Goal: Task Accomplishment & Management: Use online tool/utility

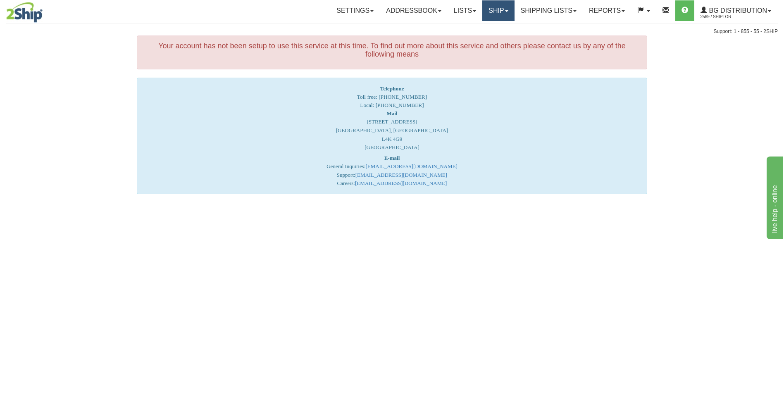
click at [489, 6] on link "Ship" at bounding box center [499, 10] width 32 height 21
click at [485, 36] on ul "Ship Screen" at bounding box center [482, 29] width 66 height 16
click at [490, 15] on link "Ship" at bounding box center [499, 10] width 32 height 21
click at [485, 26] on span "Ship Screen" at bounding box center [472, 29] width 31 height 7
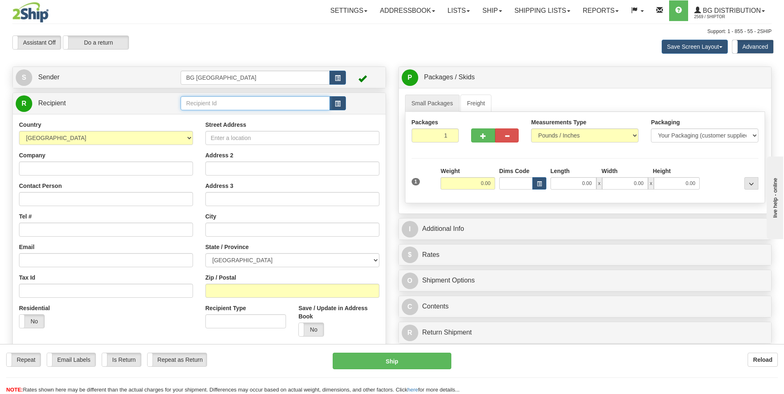
click at [221, 105] on input "text" at bounding box center [255, 103] width 149 height 14
click at [203, 113] on div "60220" at bounding box center [254, 116] width 140 height 8
type input "60220"
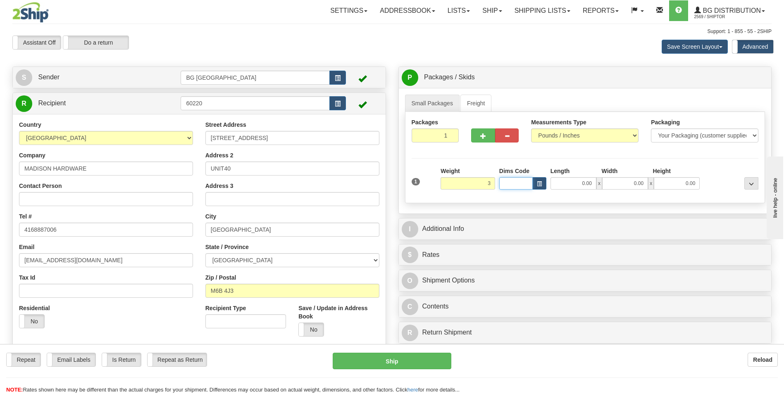
type input "3.00"
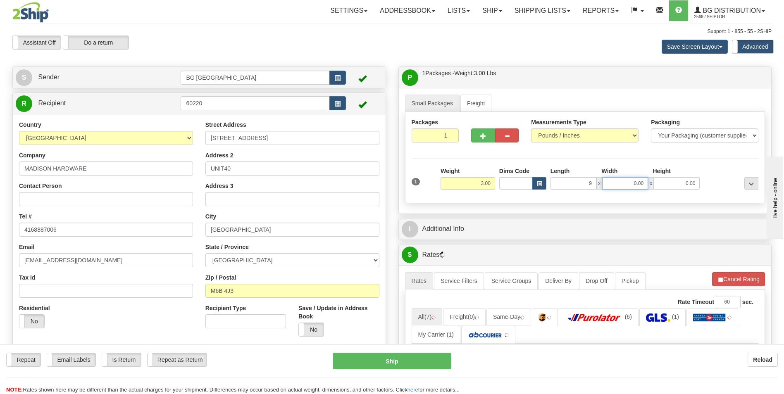
type input "9.00"
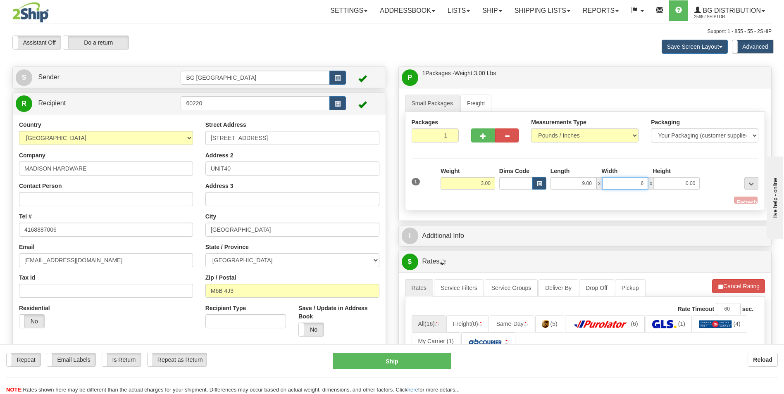
type input "6.00"
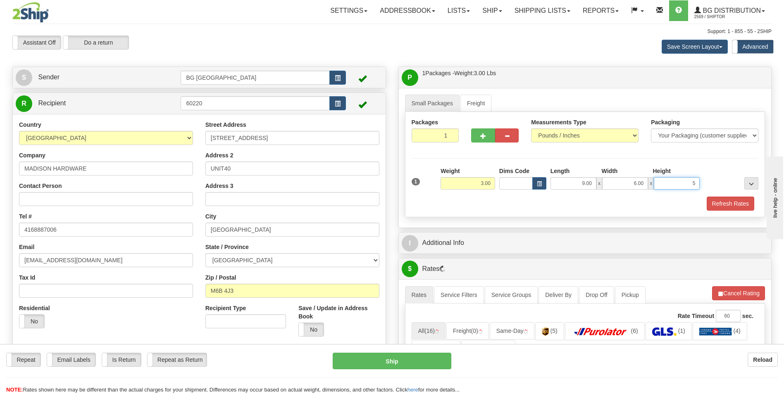
type input "5.00"
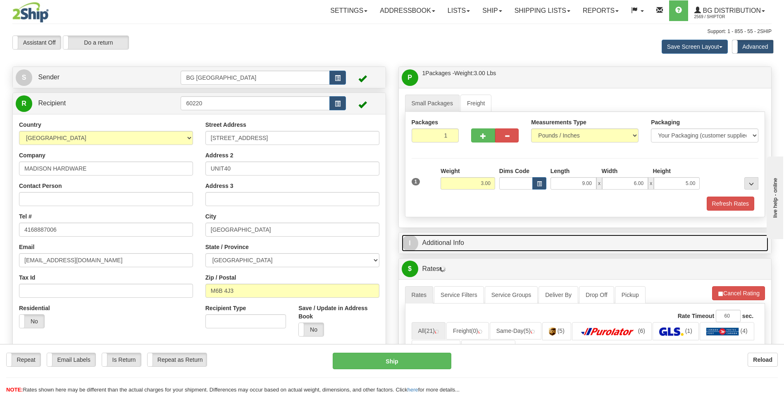
click at [442, 247] on link "I Additional Info" at bounding box center [585, 243] width 367 height 17
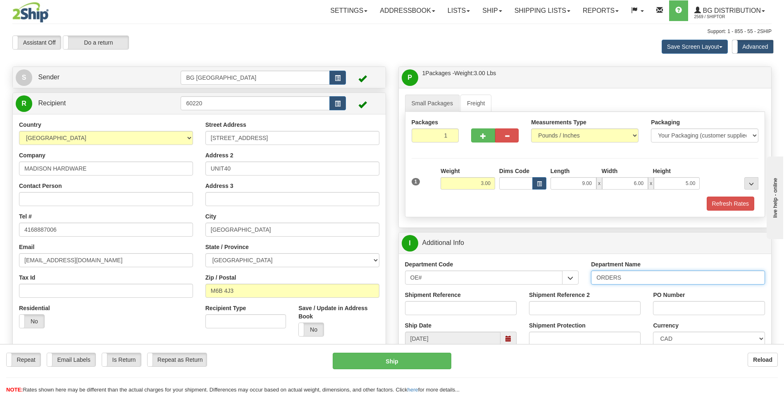
click at [636, 280] on input "ORDERS" at bounding box center [678, 278] width 174 height 14
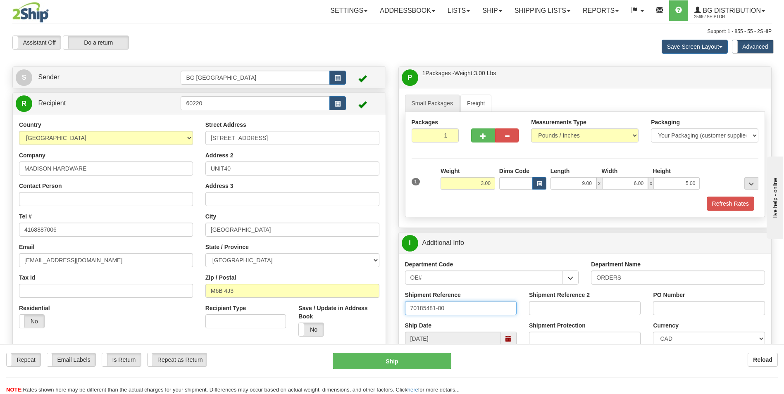
type input "70185481-00"
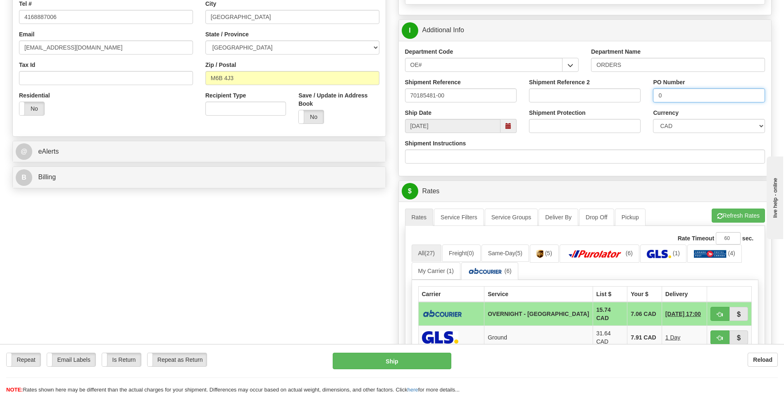
scroll to position [248, 0]
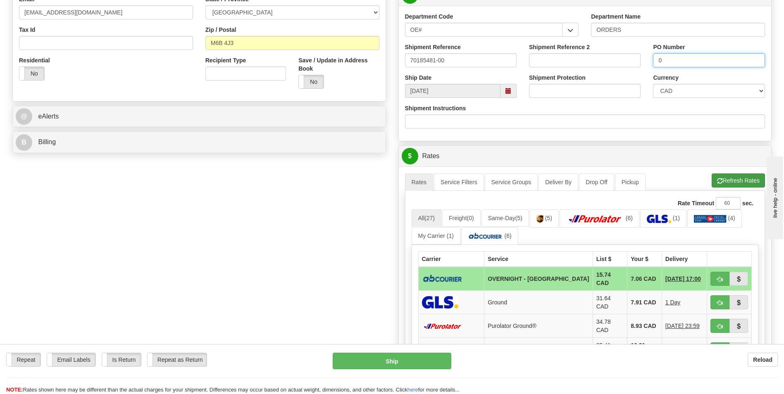
type input "0"
click at [739, 178] on button "Refresh Rates" at bounding box center [738, 181] width 53 height 14
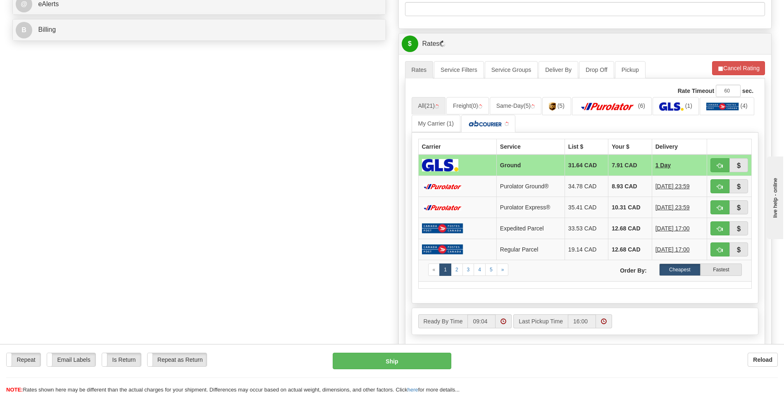
scroll to position [372, 0]
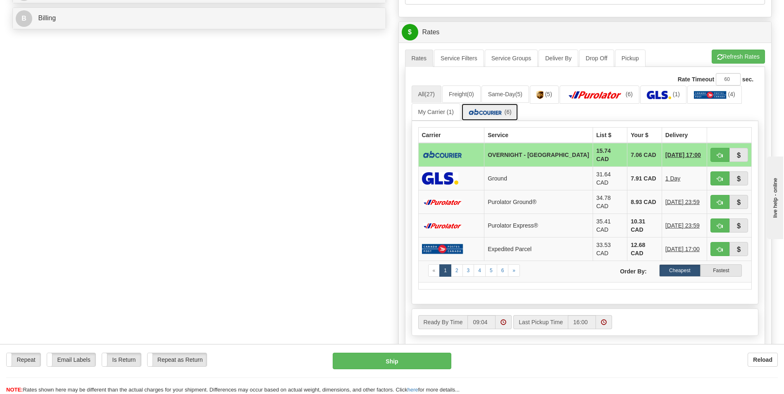
click at [501, 118] on link "(6)" at bounding box center [489, 112] width 57 height 18
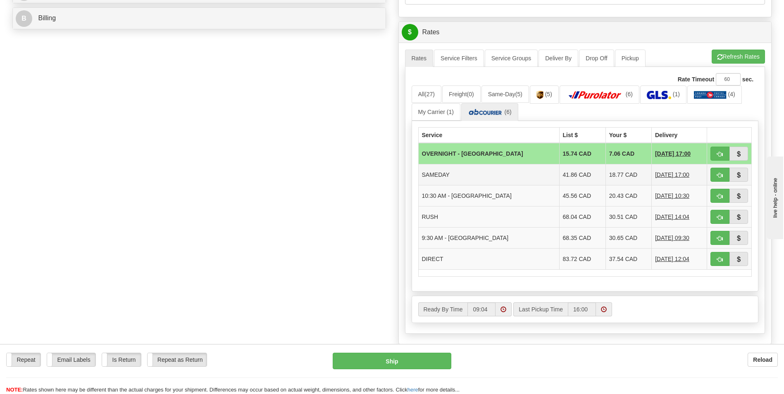
click at [606, 179] on td "18.77 CAD" at bounding box center [629, 175] width 46 height 21
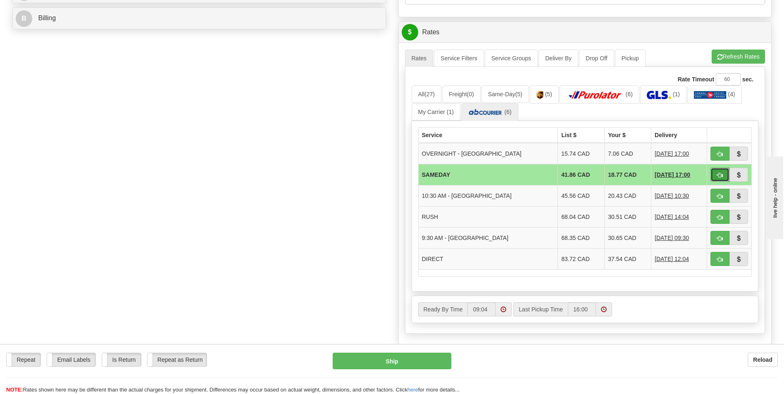
click at [714, 173] on button "button" at bounding box center [720, 175] width 19 height 14
type input "3"
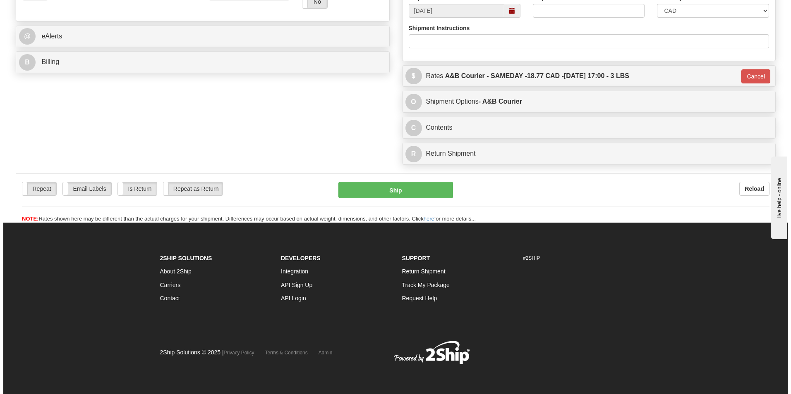
scroll to position [328, 0]
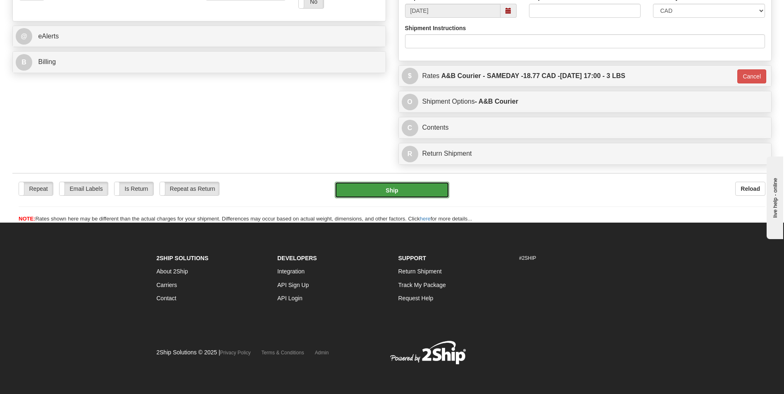
click at [413, 193] on button "Ship" at bounding box center [392, 190] width 114 height 17
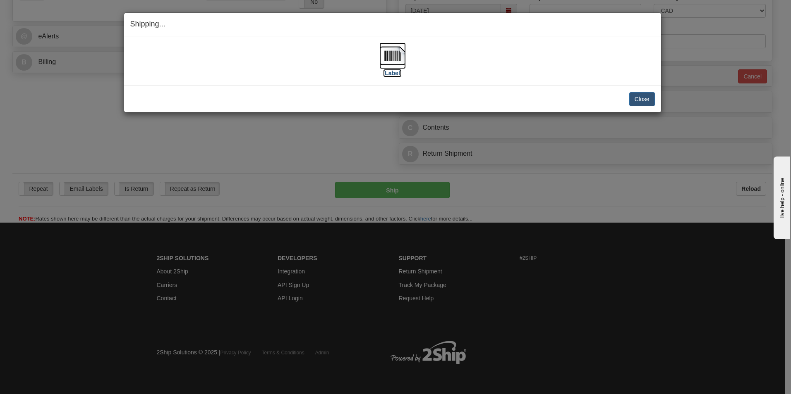
click at [398, 51] on img at bounding box center [392, 56] width 26 height 26
click at [641, 96] on button "Close" at bounding box center [642, 99] width 26 height 14
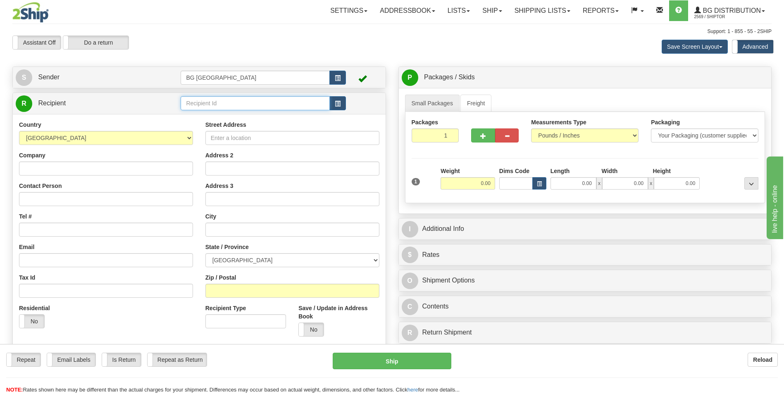
click at [207, 102] on input "text" at bounding box center [255, 103] width 149 height 14
click at [208, 113] on div "BG DISTRIBUTION (STB)" at bounding box center [253, 116] width 141 height 9
type input "BG DISTRIBUTION (STB)"
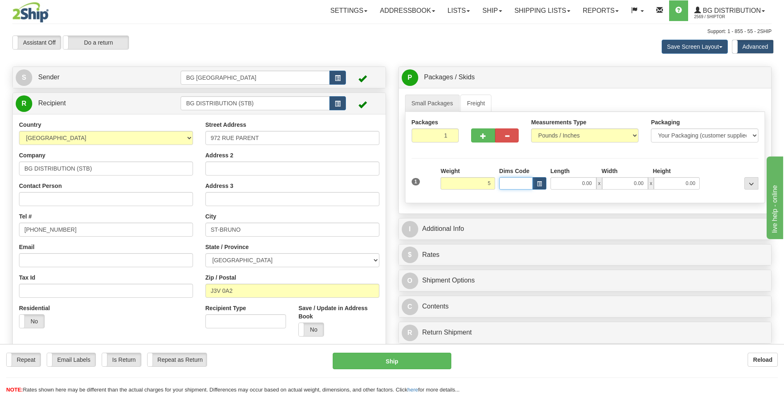
type input "5.00"
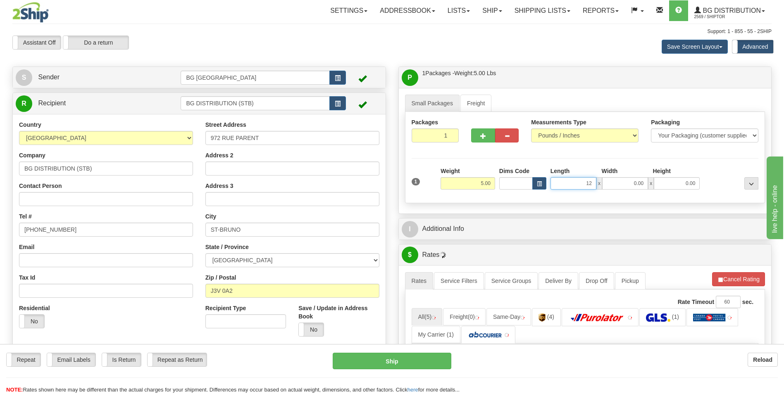
type input "12.00"
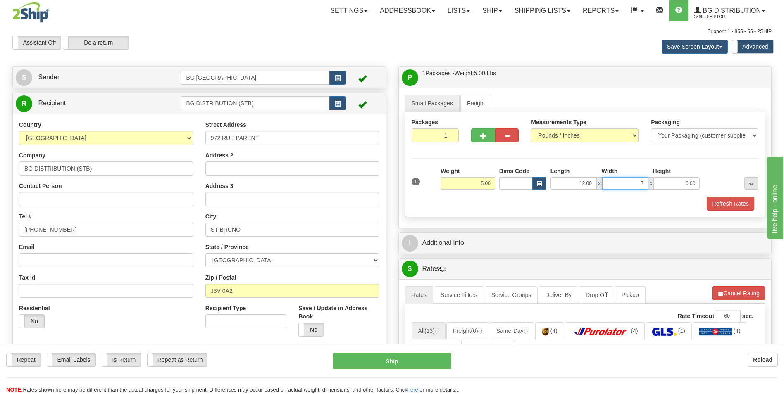
type input "7.00"
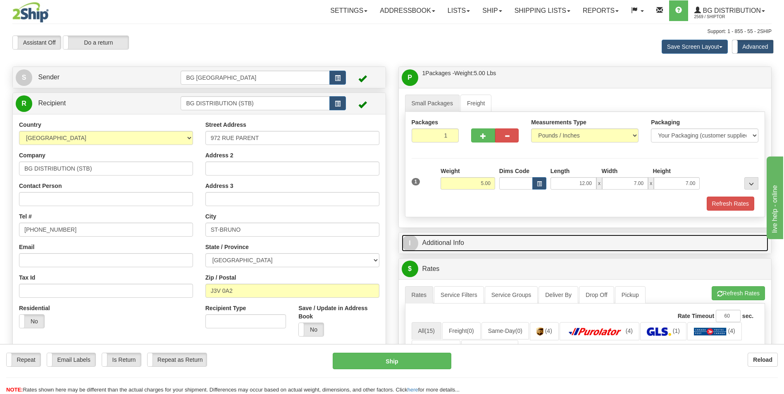
click at [480, 239] on link "I Additional Info" at bounding box center [585, 243] width 367 height 17
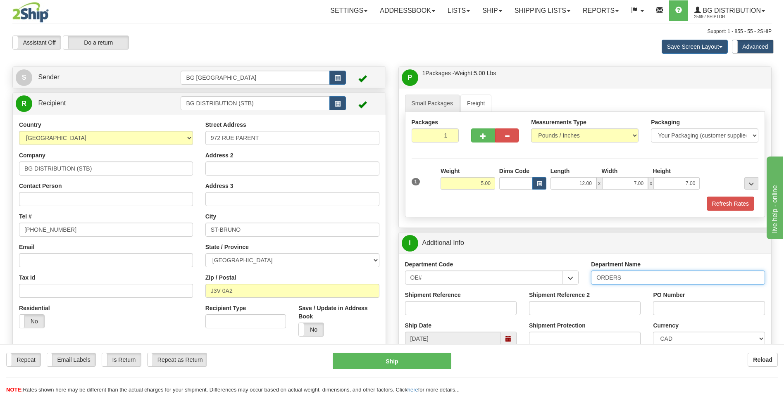
click at [642, 280] on input "ORDERS" at bounding box center [678, 278] width 174 height 14
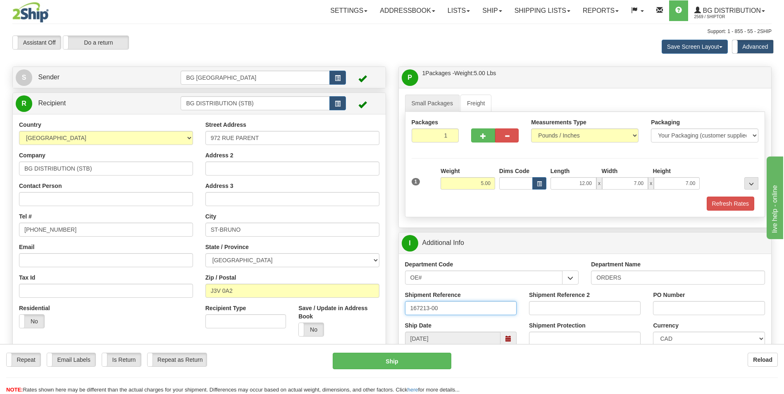
type input "167213-00"
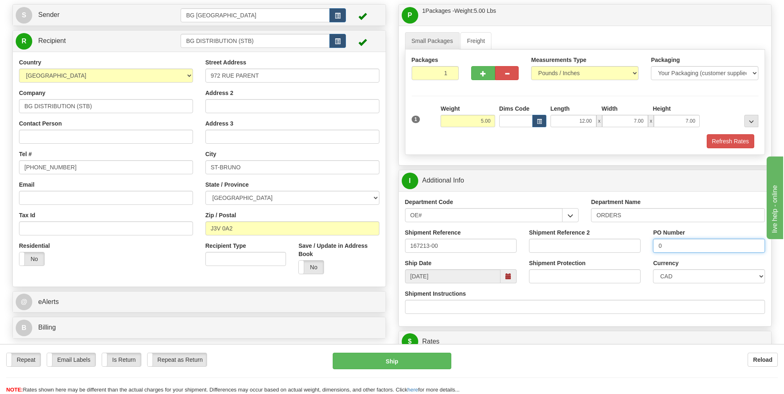
scroll to position [83, 0]
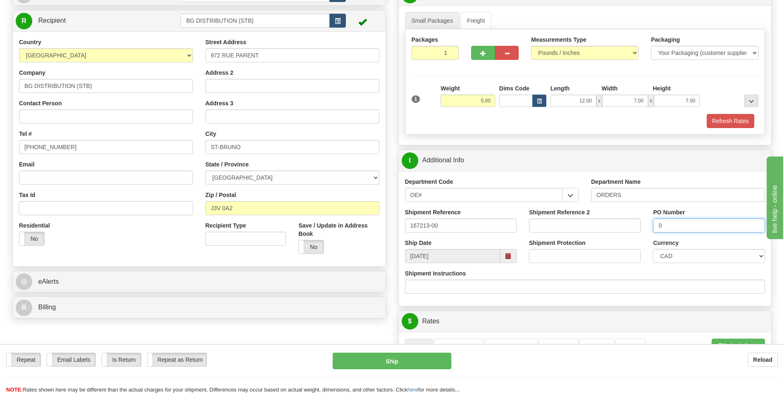
type input "0"
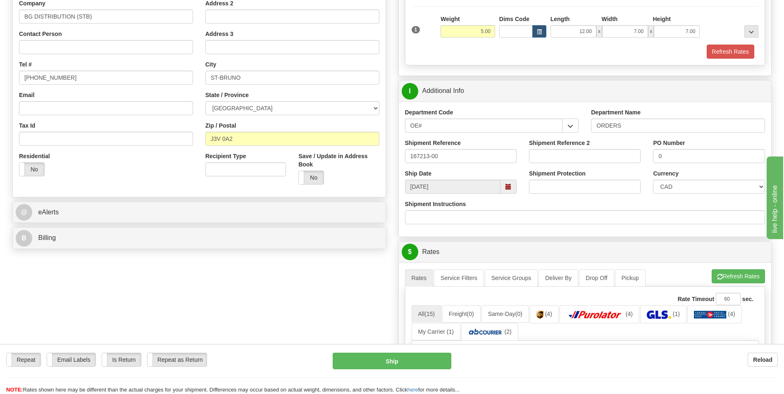
click at [34, 242] on html "Training Course Close Toggle navigation Settings Shipping Preferences New Sende…" at bounding box center [392, 45] width 784 height 394
drag, startPoint x: 34, startPoint y: 396, endPoint x: 114, endPoint y: 295, distance: 128.6
click at [114, 295] on div "Create a label for the return Create Pickup Without Label S" at bounding box center [392, 280] width 772 height 733
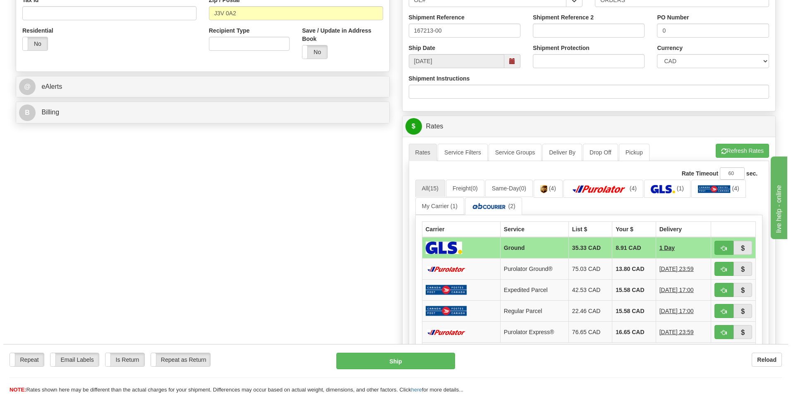
scroll to position [276, 0]
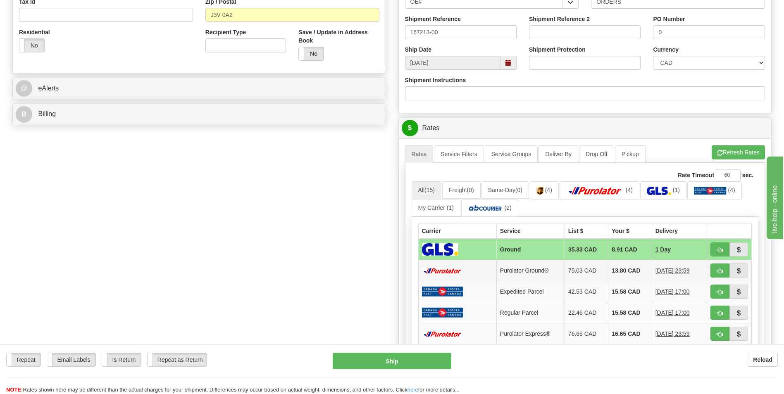
click at [609, 272] on td "13.80 CAD" at bounding box center [630, 270] width 43 height 21
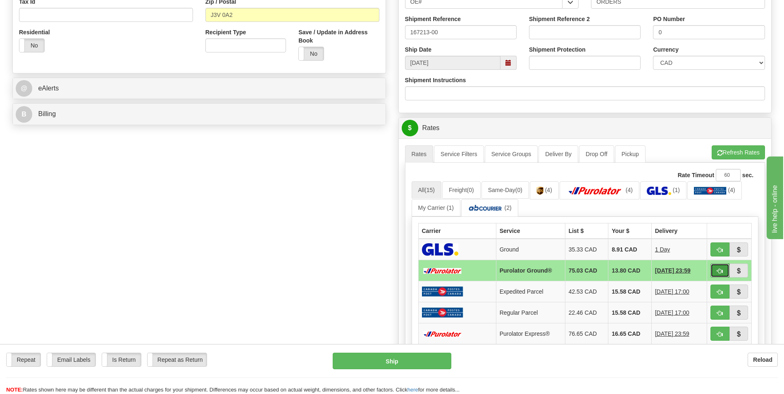
click at [712, 270] on button "button" at bounding box center [720, 271] width 19 height 14
type input "260"
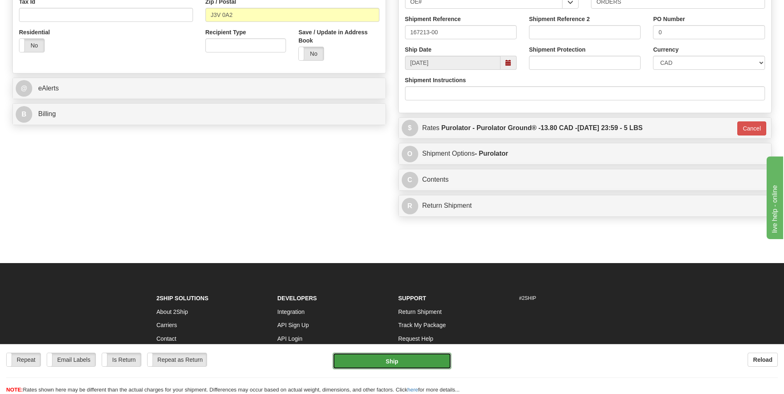
click at [401, 354] on button "Ship" at bounding box center [392, 361] width 118 height 17
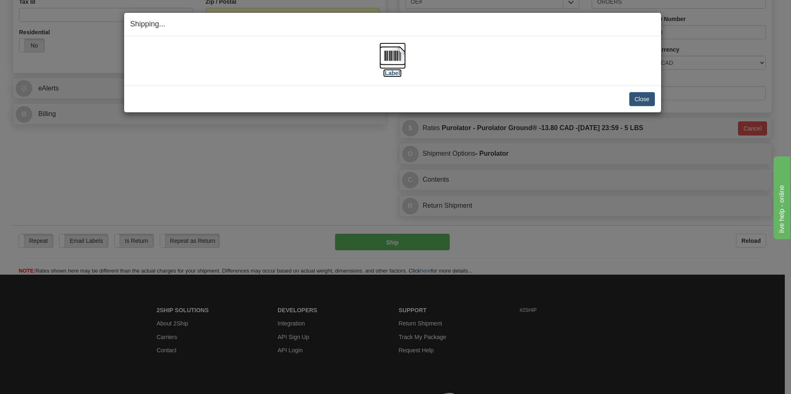
click at [393, 62] on img at bounding box center [392, 56] width 26 height 26
click at [645, 93] on button "Close" at bounding box center [642, 99] width 26 height 14
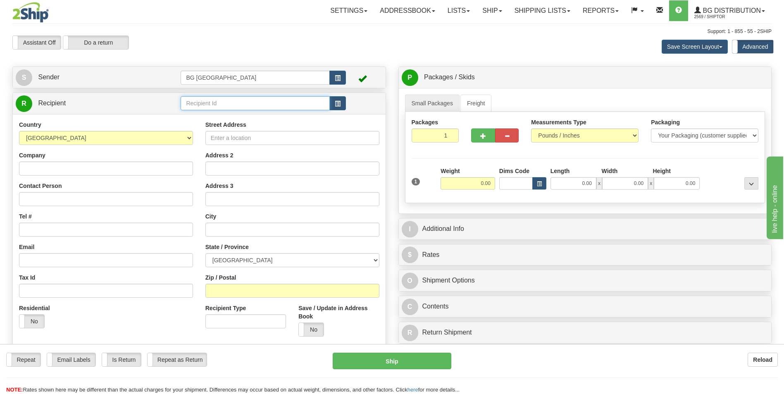
click at [202, 100] on input "text" at bounding box center [255, 103] width 149 height 14
click at [202, 115] on div "60128" at bounding box center [253, 116] width 141 height 9
type input "60128"
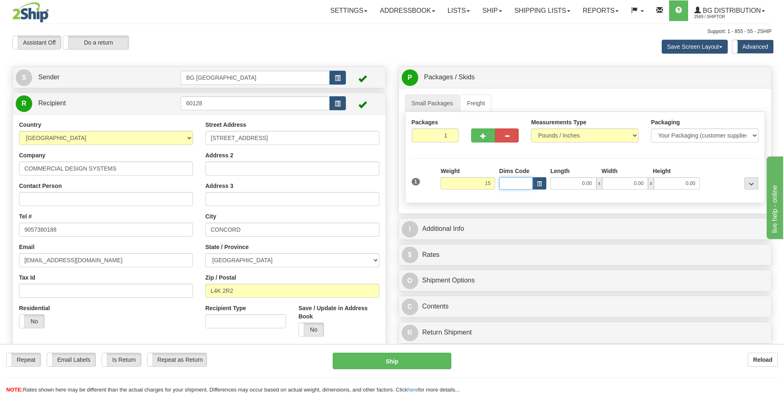
type input "15.00"
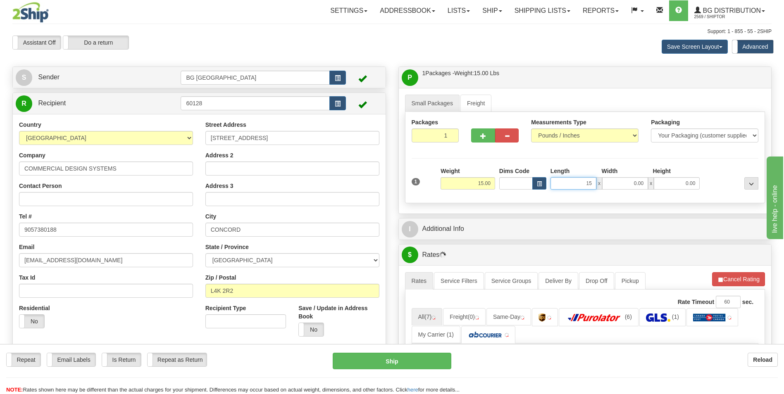
type input "15.00"
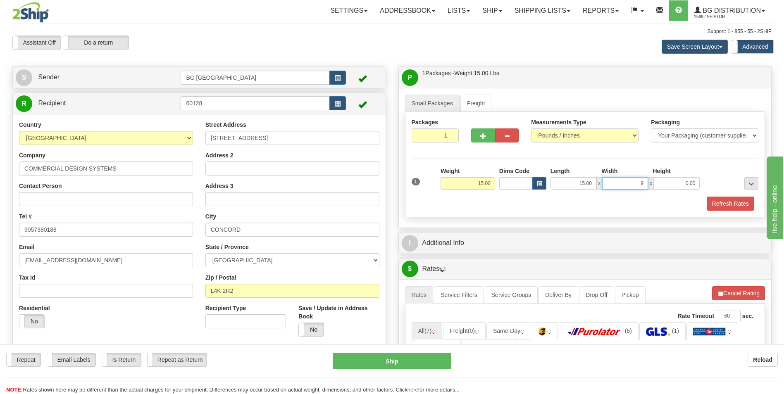
type input "9.00"
type input "5.00"
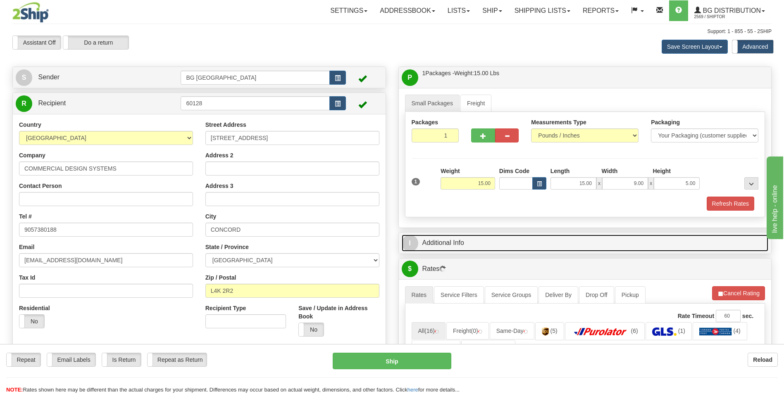
click at [460, 241] on link "I Additional Info" at bounding box center [585, 243] width 367 height 17
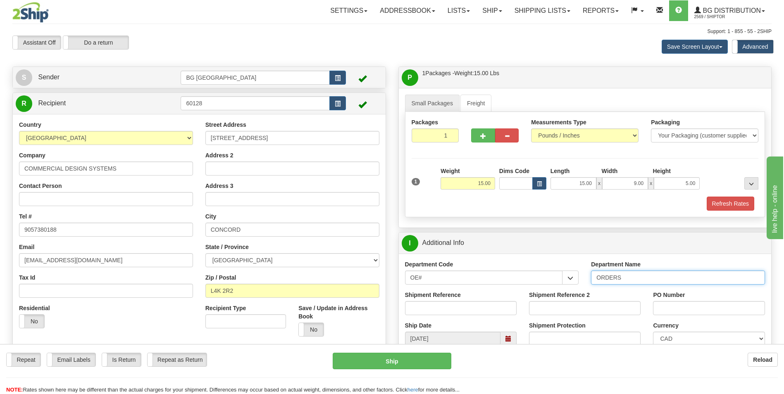
click at [657, 281] on input "ORDERS" at bounding box center [678, 278] width 174 height 14
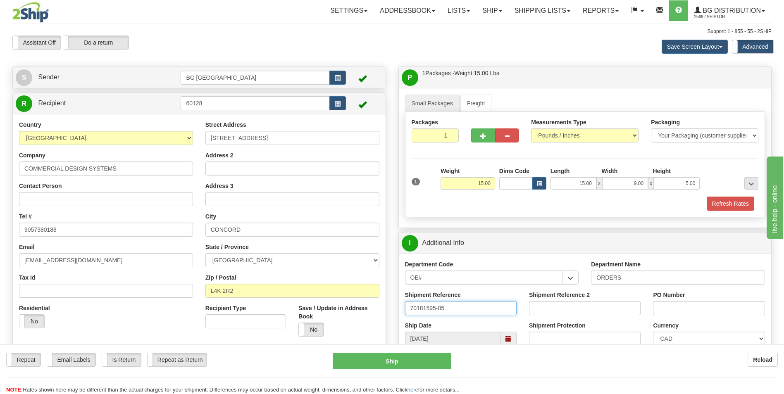
type input "70181595-05"
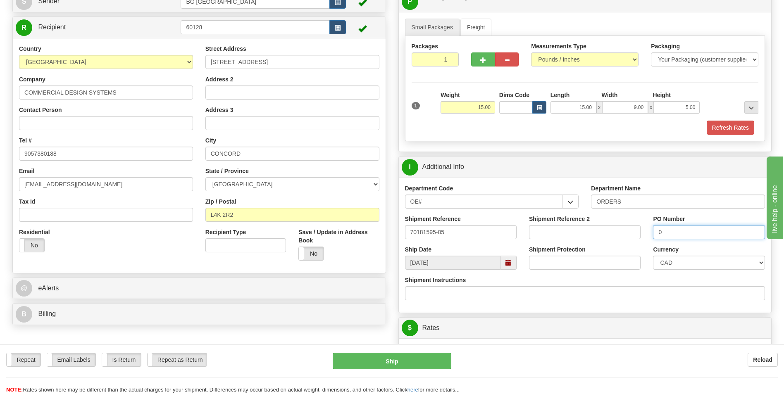
scroll to position [207, 0]
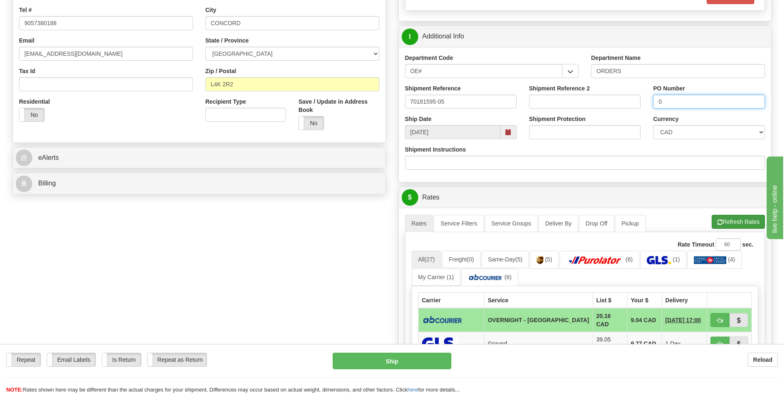
type input "0"
click at [736, 217] on button "Refresh Rates" at bounding box center [738, 222] width 53 height 14
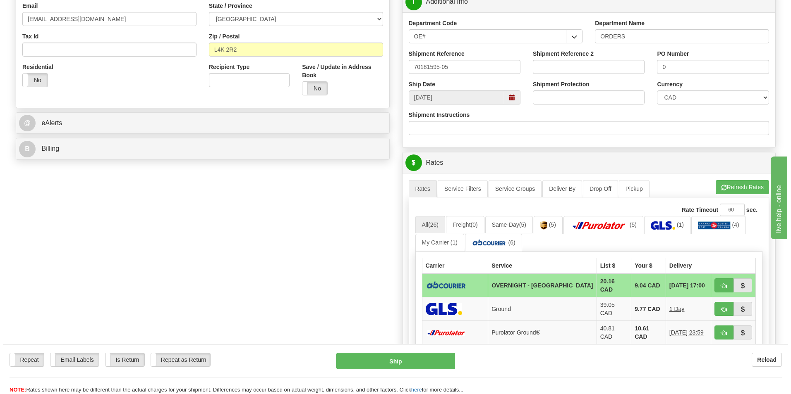
scroll to position [289, 0]
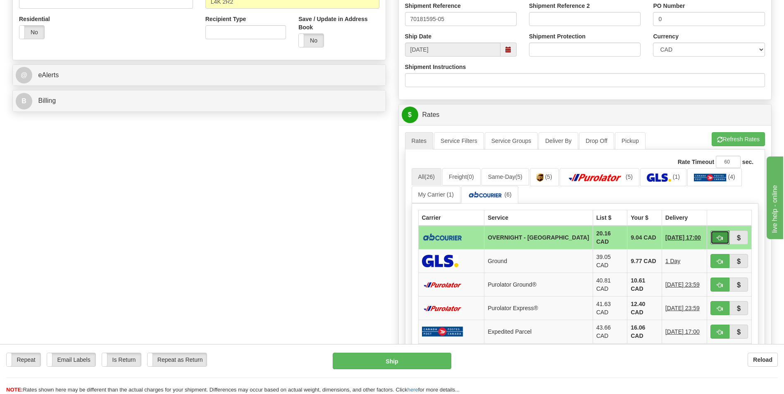
click at [713, 236] on button "button" at bounding box center [720, 238] width 19 height 14
type input "4"
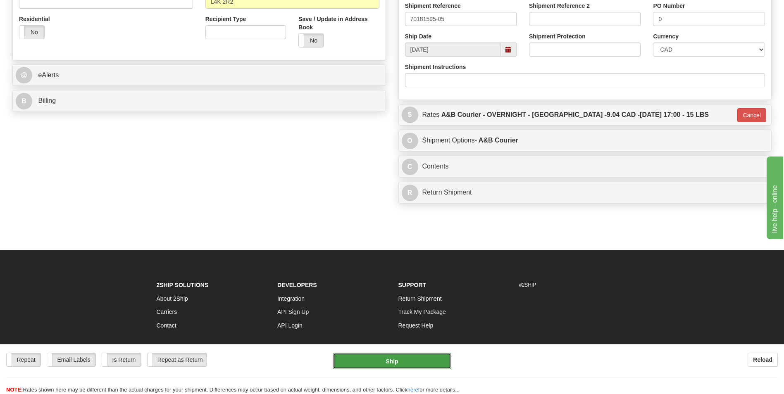
click at [418, 358] on button "Ship" at bounding box center [392, 361] width 118 height 17
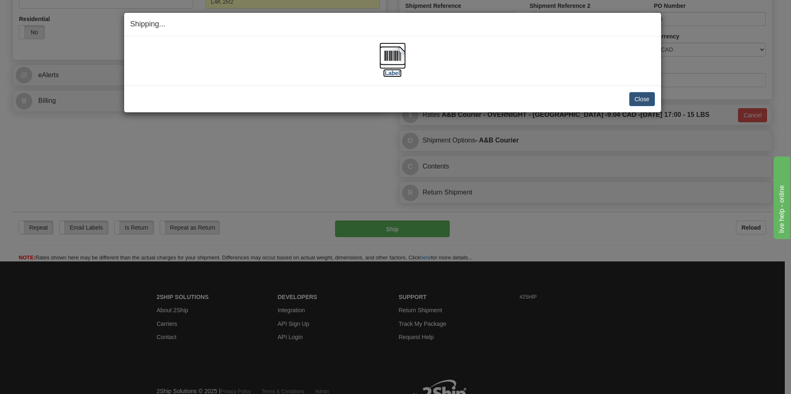
click at [395, 51] on img at bounding box center [392, 56] width 26 height 26
click at [634, 100] on button "Close" at bounding box center [642, 99] width 26 height 14
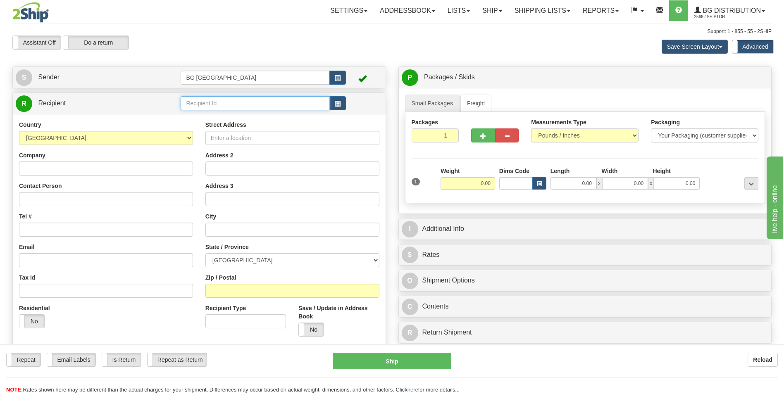
click at [234, 98] on input "text" at bounding box center [255, 103] width 149 height 14
click at [207, 119] on div "60154" at bounding box center [253, 116] width 141 height 9
type input "60154"
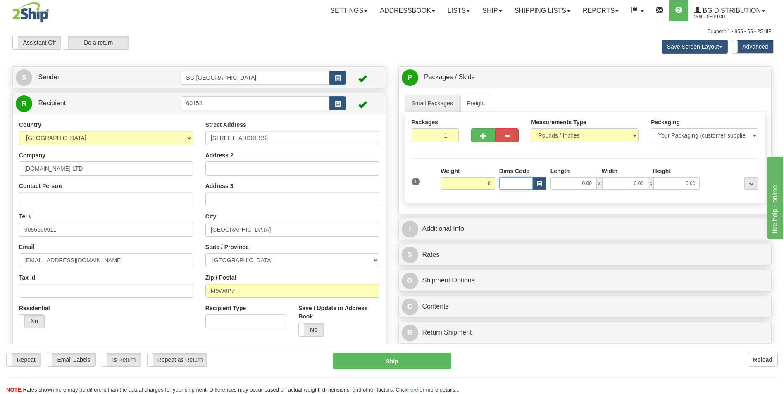
type input "8.00"
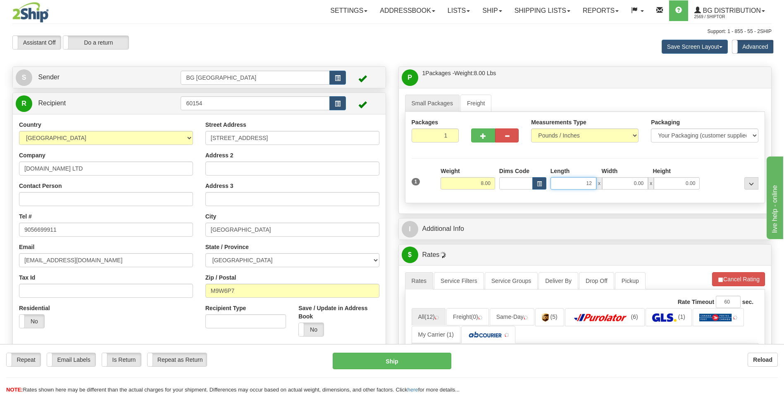
type input "12.00"
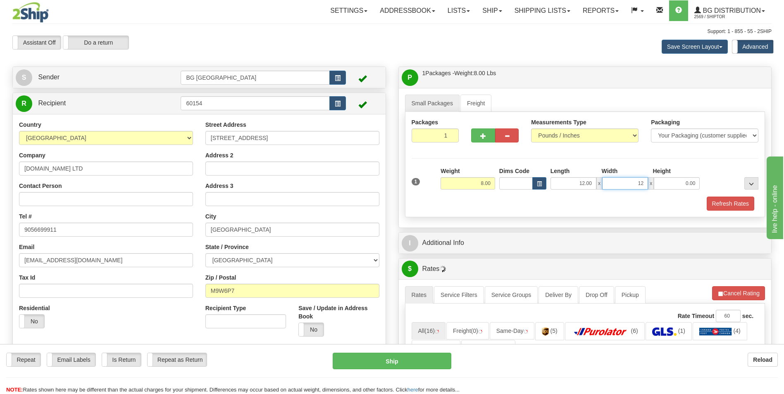
type input "12.00"
type input "6.00"
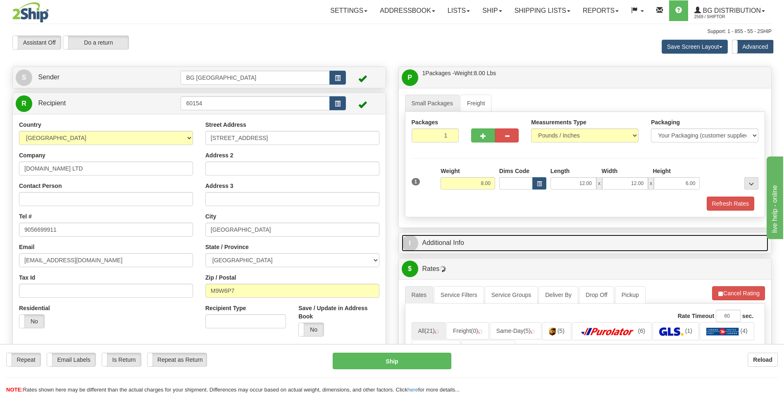
click at [461, 239] on link "I Additional Info" at bounding box center [585, 243] width 367 height 17
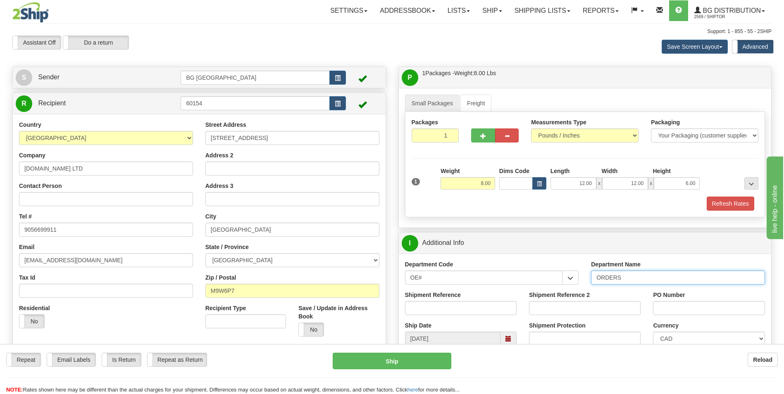
click at [645, 279] on input "ORDERS" at bounding box center [678, 278] width 174 height 14
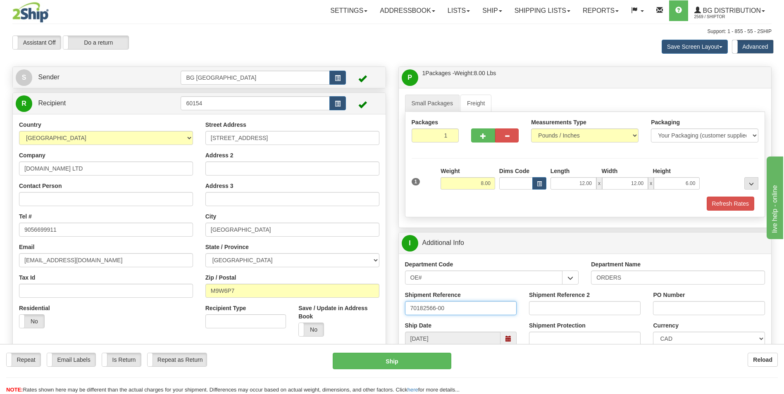
type input "70182566-00"
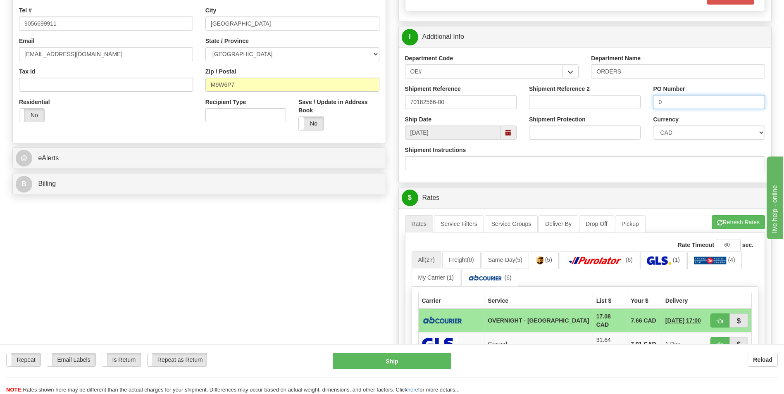
scroll to position [207, 0]
type input "0"
click at [738, 228] on button "Refresh Rates" at bounding box center [738, 222] width 53 height 14
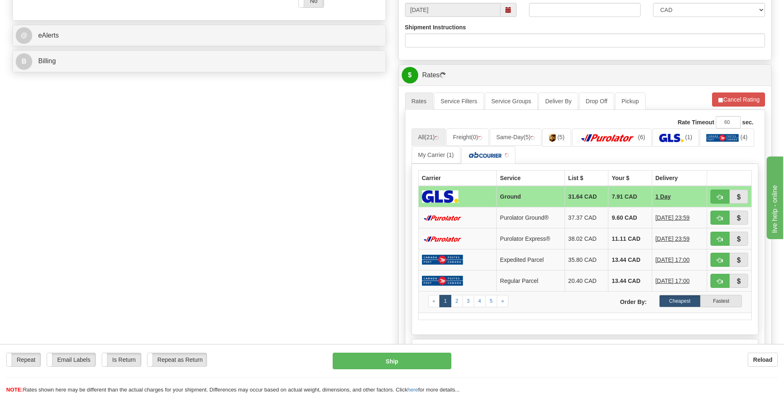
scroll to position [331, 0]
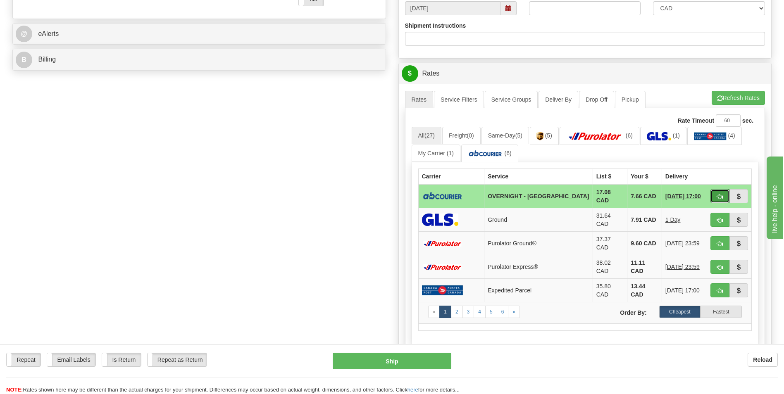
click at [719, 191] on button "button" at bounding box center [720, 196] width 19 height 14
type input "4"
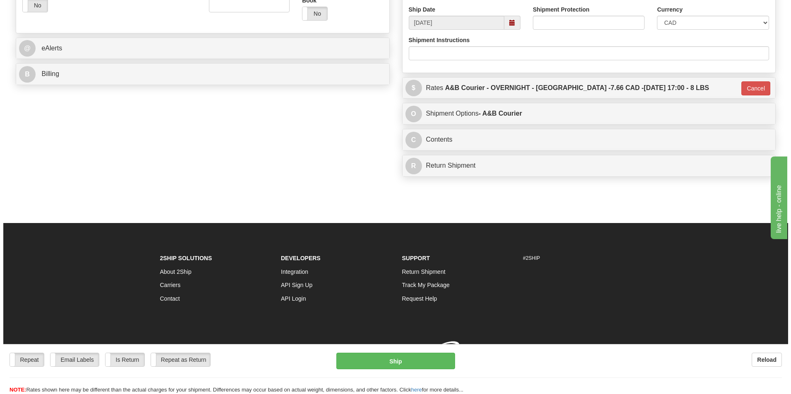
scroll to position [323, 0]
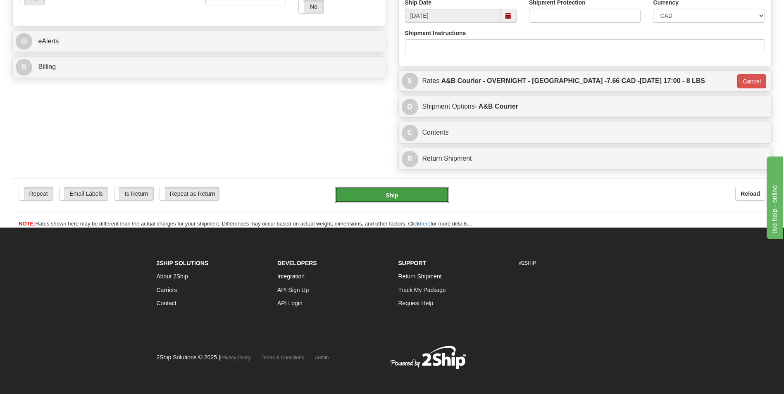
click at [401, 198] on button "Ship" at bounding box center [392, 195] width 114 height 17
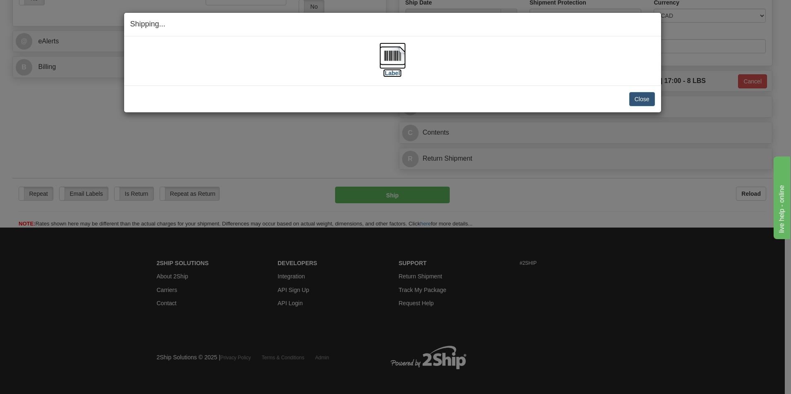
click at [394, 55] on img at bounding box center [392, 56] width 26 height 26
click at [647, 99] on button "Close" at bounding box center [642, 99] width 26 height 14
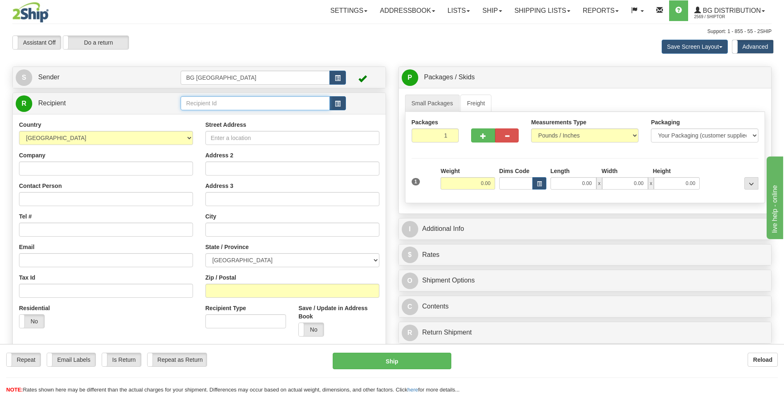
click at [206, 100] on input "text" at bounding box center [255, 103] width 149 height 14
click at [202, 112] on div "60595" at bounding box center [253, 116] width 141 height 9
type input "60595"
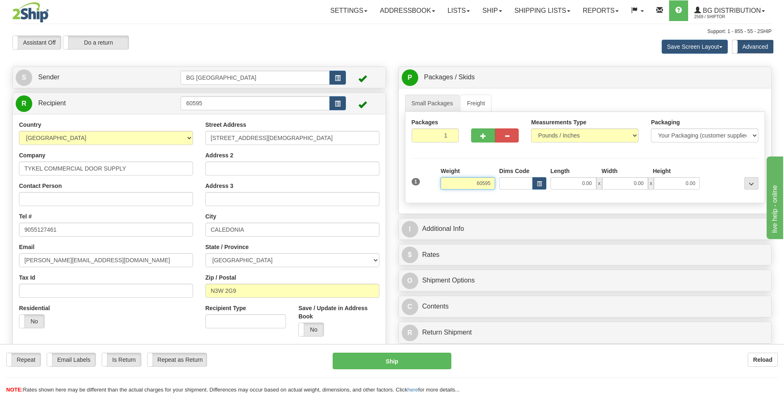
click at [474, 186] on input "60595" at bounding box center [468, 183] width 55 height 12
type input "10.00"
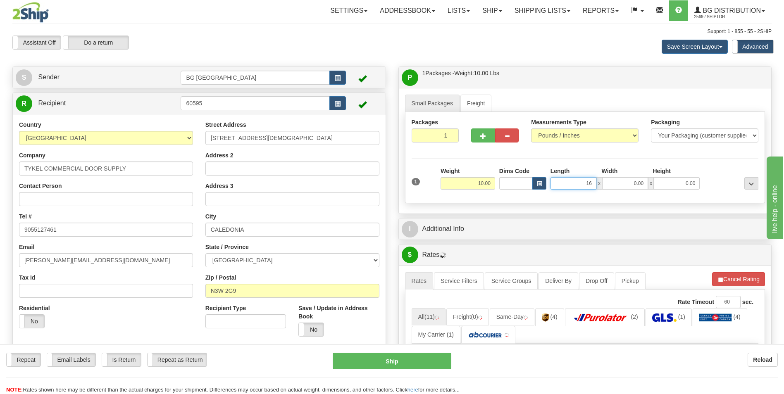
type input "16.00"
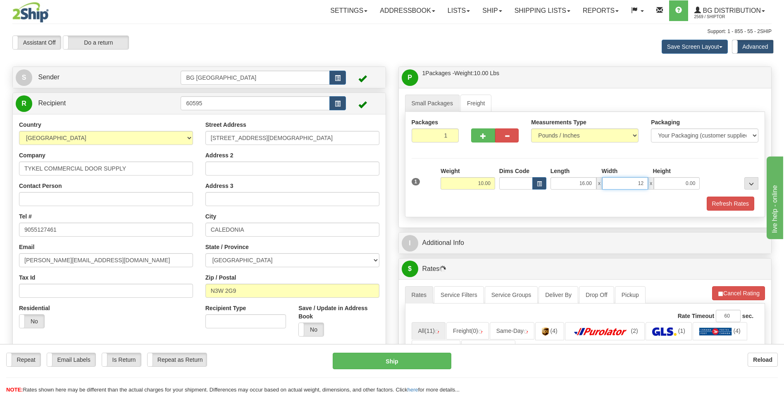
type input "12.00"
type input "6.00"
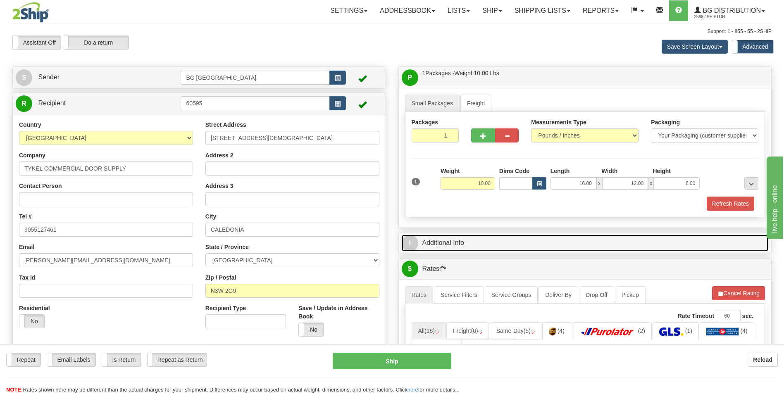
click at [461, 239] on link "I Additional Info" at bounding box center [585, 243] width 367 height 17
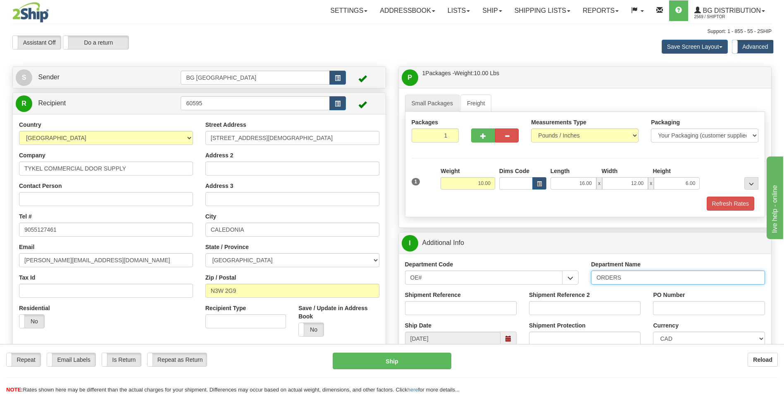
click at [636, 279] on input "ORDERS" at bounding box center [678, 278] width 174 height 14
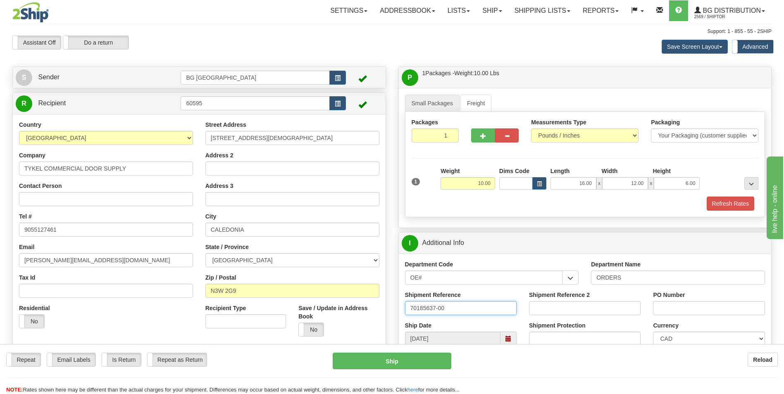
type input "70185637-00"
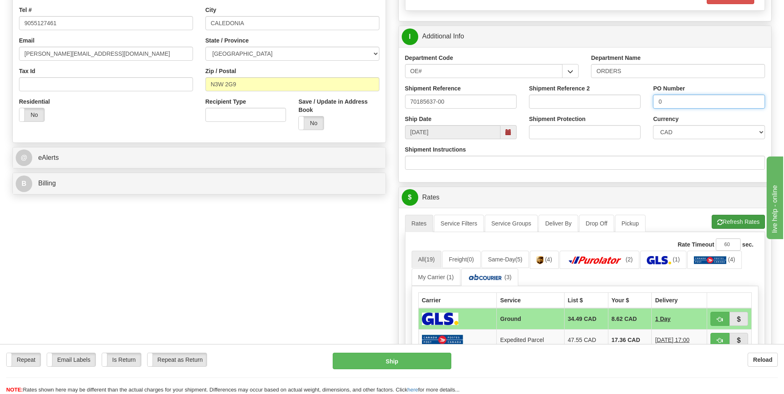
type input "0"
click at [716, 228] on button "Refresh Rates" at bounding box center [738, 222] width 53 height 14
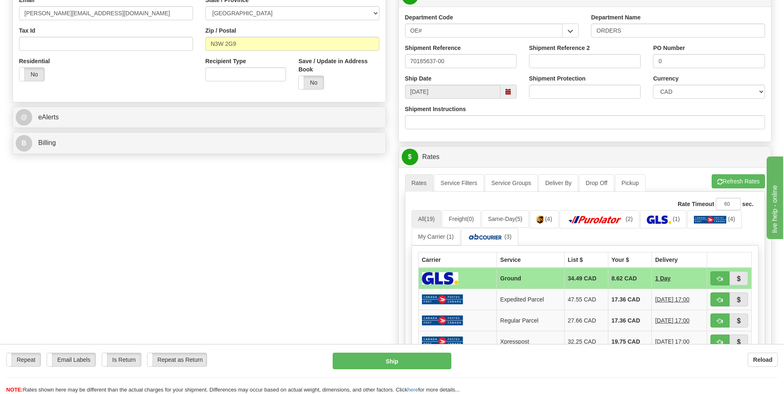
scroll to position [372, 0]
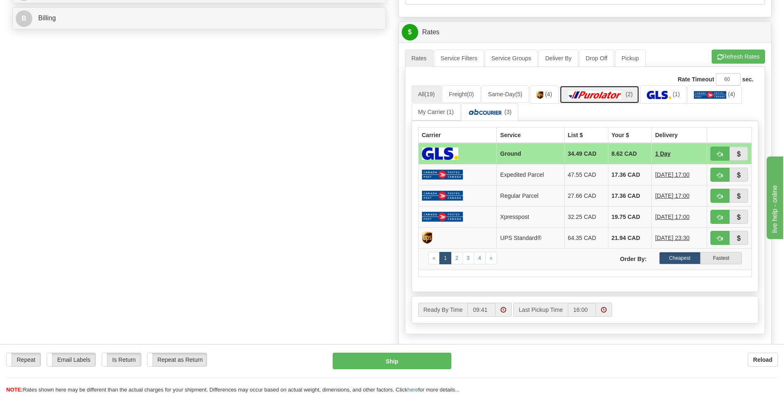
click at [608, 98] on img at bounding box center [595, 95] width 58 height 8
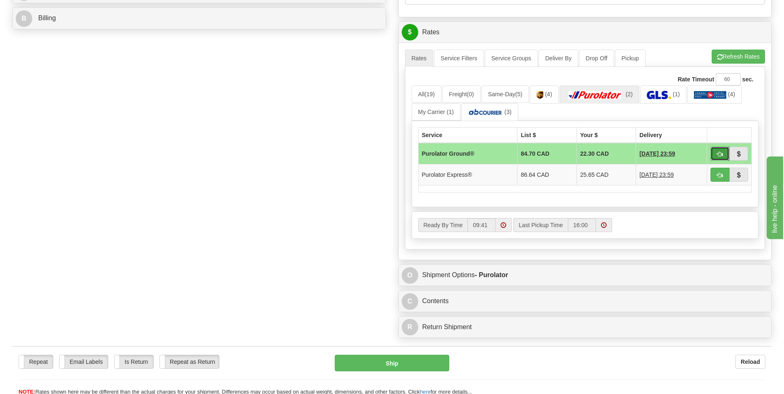
click at [715, 152] on button "button" at bounding box center [720, 154] width 19 height 14
type input "260"
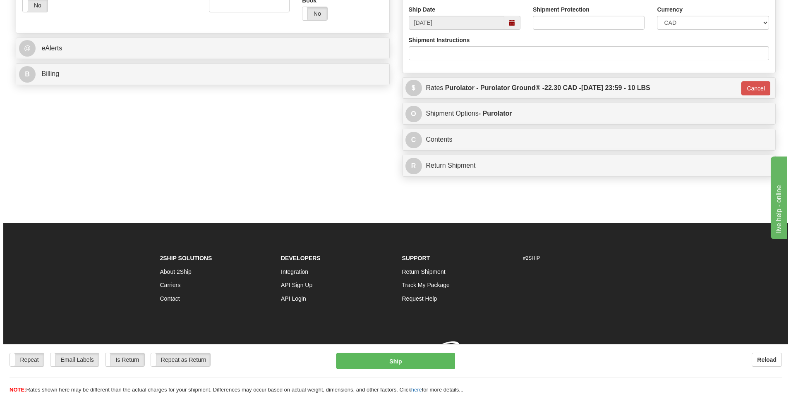
scroll to position [328, 0]
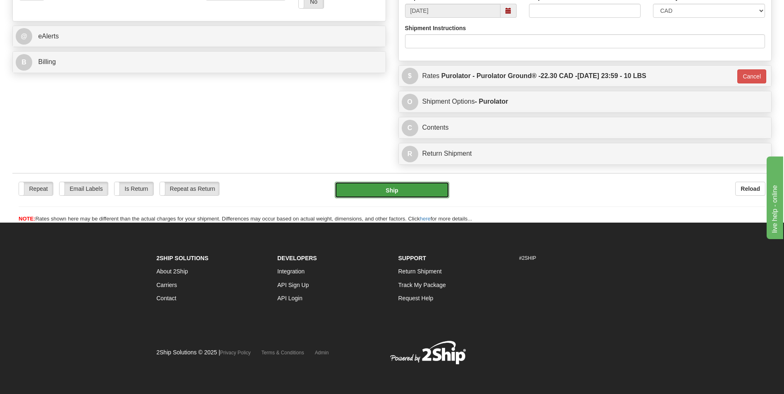
click at [387, 194] on button "Ship" at bounding box center [392, 190] width 114 height 17
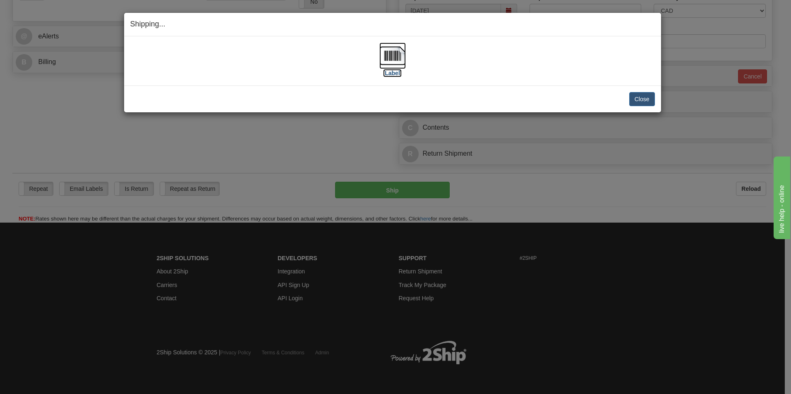
click at [380, 57] on img at bounding box center [392, 56] width 26 height 26
click at [631, 93] on button "Close" at bounding box center [642, 99] width 26 height 14
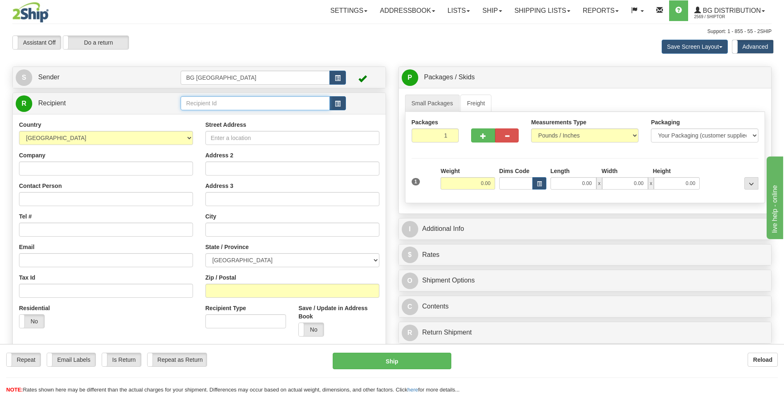
click at [217, 103] on input "text" at bounding box center [255, 103] width 149 height 14
click at [208, 115] on div "60163" at bounding box center [253, 116] width 141 height 9
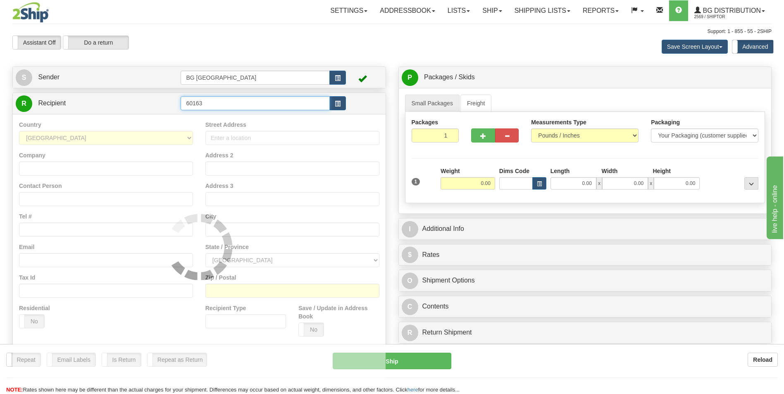
type input "60163"
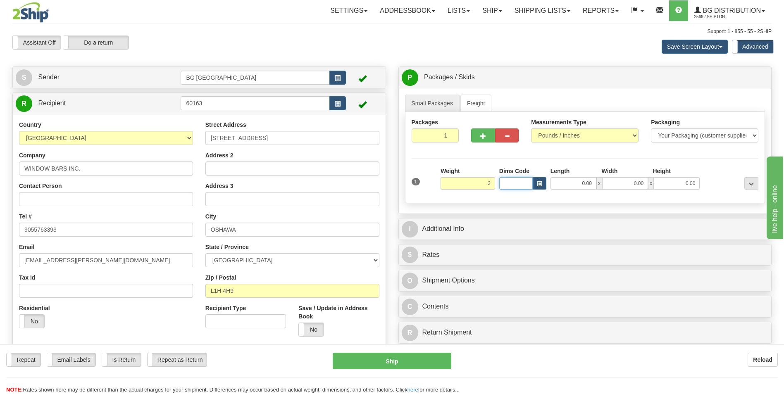
type input "3.00"
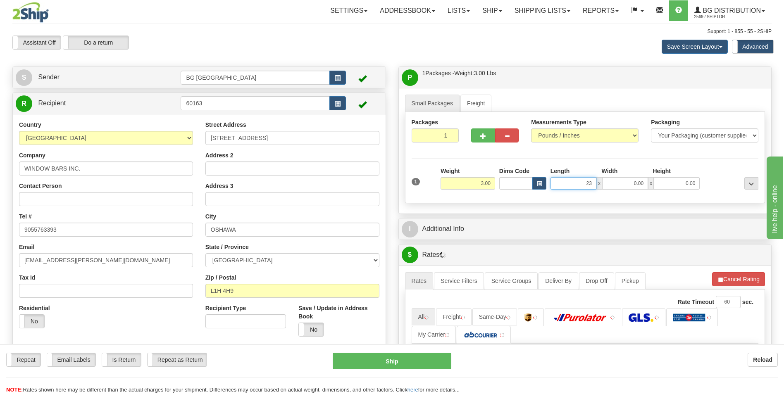
type input "23.00"
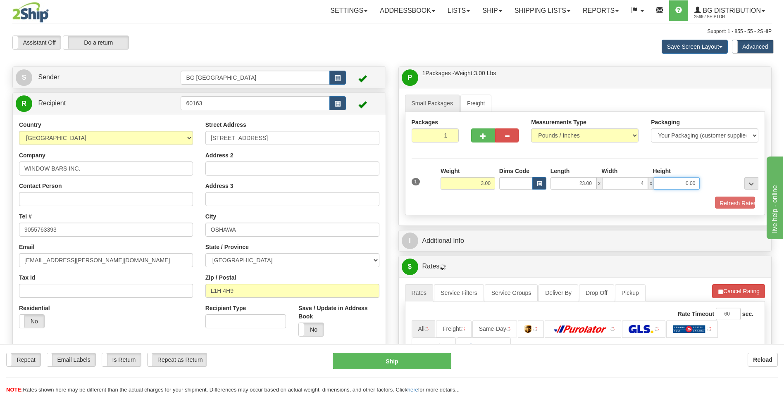
type input "4.00"
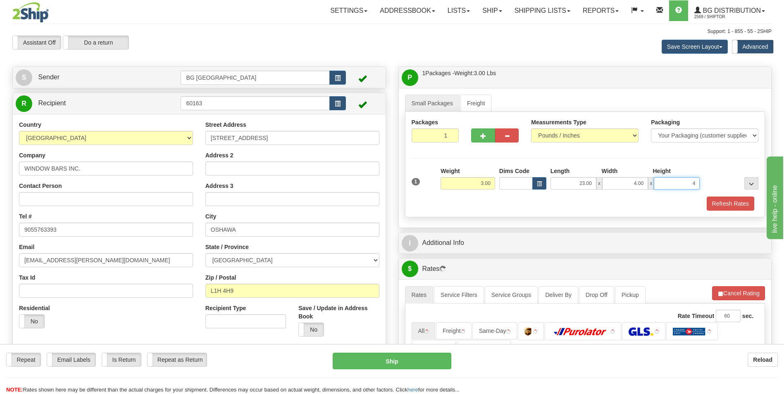
type input "4.00"
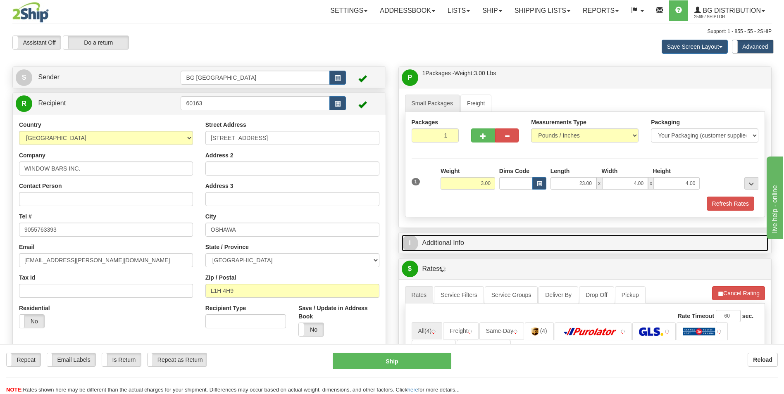
click at [458, 239] on link "I Additional Info" at bounding box center [585, 243] width 367 height 17
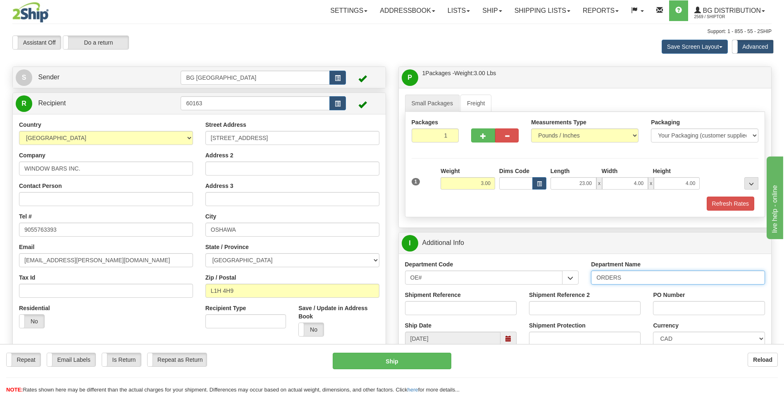
click at [635, 279] on input "ORDERS" at bounding box center [678, 278] width 174 height 14
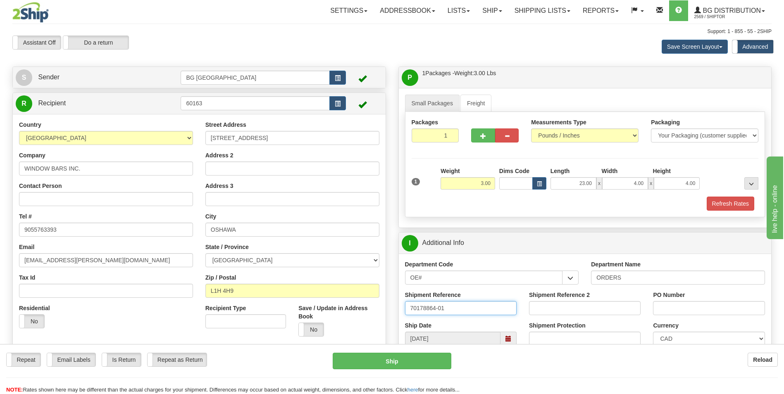
type input "70178864-01"
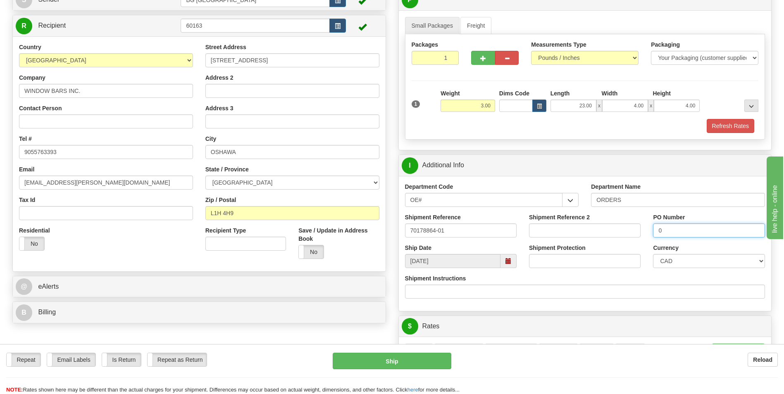
scroll to position [165, 0]
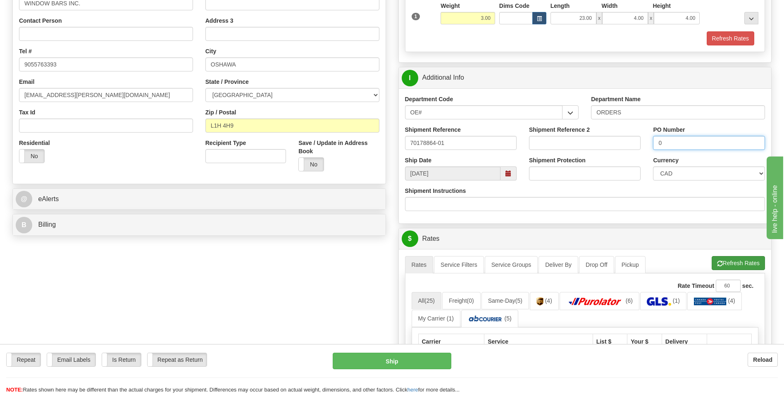
type input "0"
click at [719, 265] on span "button" at bounding box center [720, 263] width 6 height 5
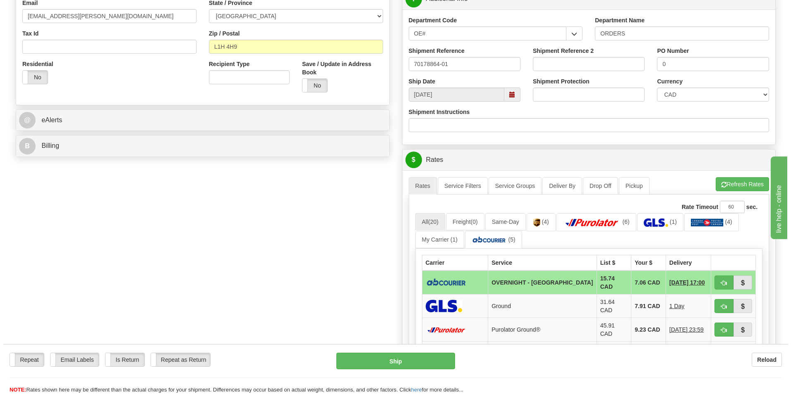
scroll to position [289, 0]
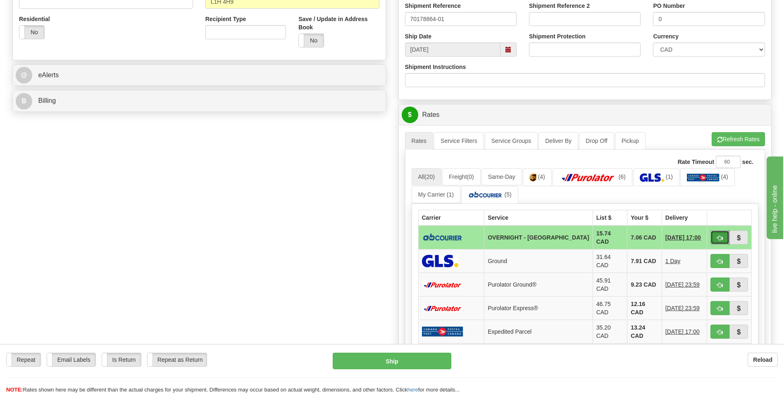
click at [713, 235] on button "button" at bounding box center [720, 238] width 19 height 14
type input "4"
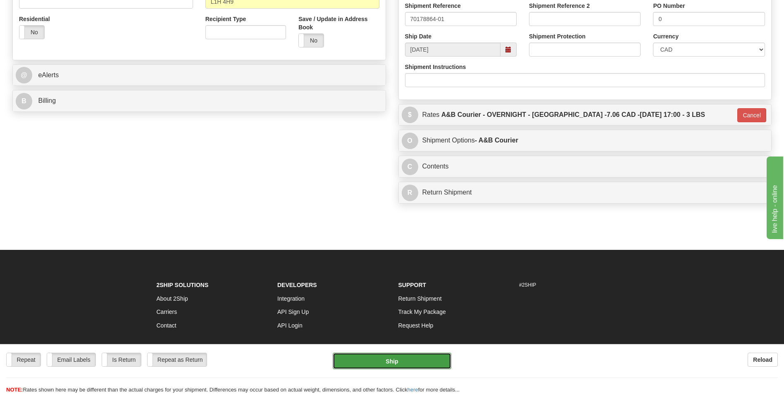
click at [409, 358] on button "Ship" at bounding box center [392, 361] width 118 height 17
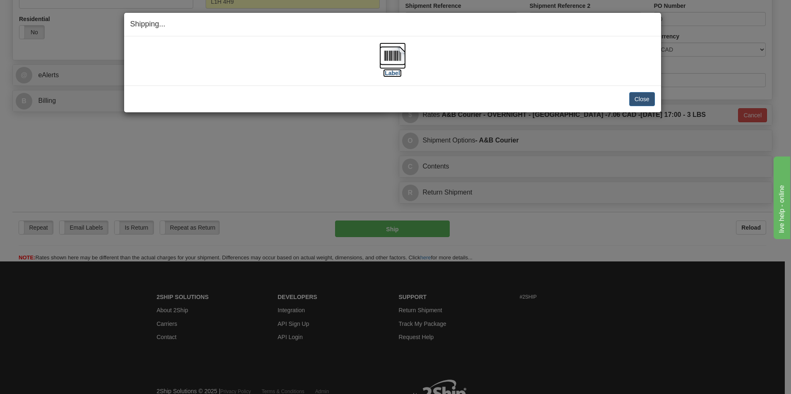
click at [394, 57] on img at bounding box center [392, 56] width 26 height 26
click at [643, 99] on button "Close" at bounding box center [642, 99] width 26 height 14
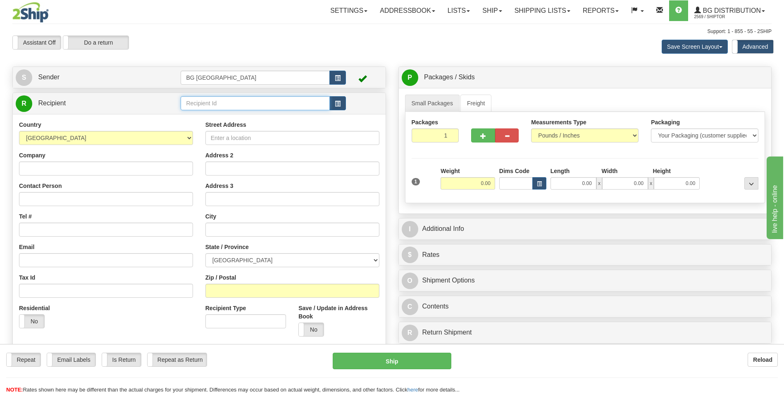
click at [213, 100] on input "text" at bounding box center [255, 103] width 149 height 14
click at [209, 117] on div "60385" at bounding box center [253, 116] width 141 height 9
type input "60385"
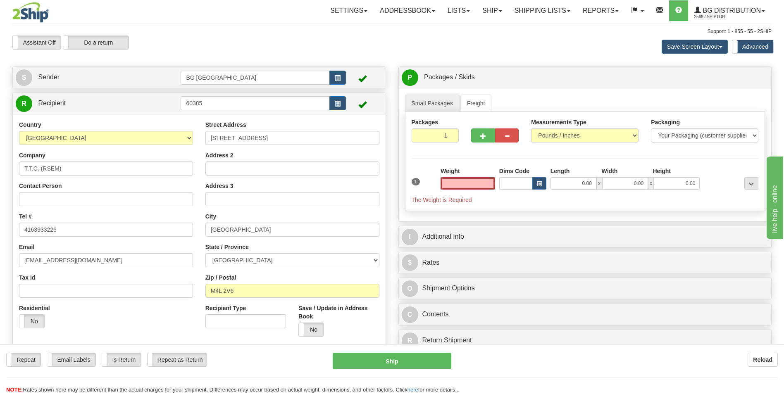
type input "0.00"
click at [486, 186] on input "0.00" at bounding box center [468, 183] width 55 height 12
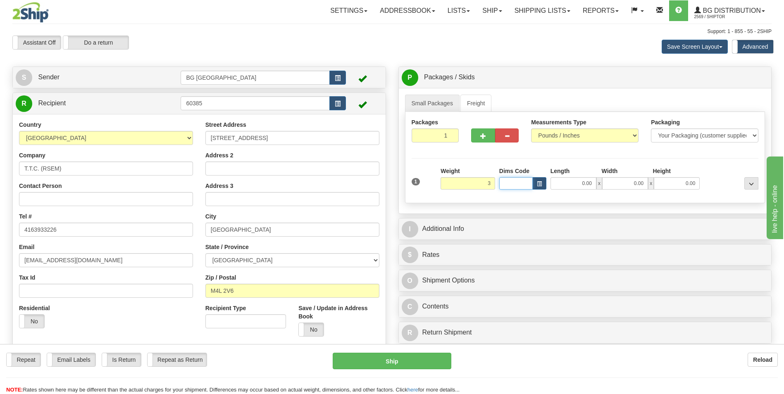
type input "3.00"
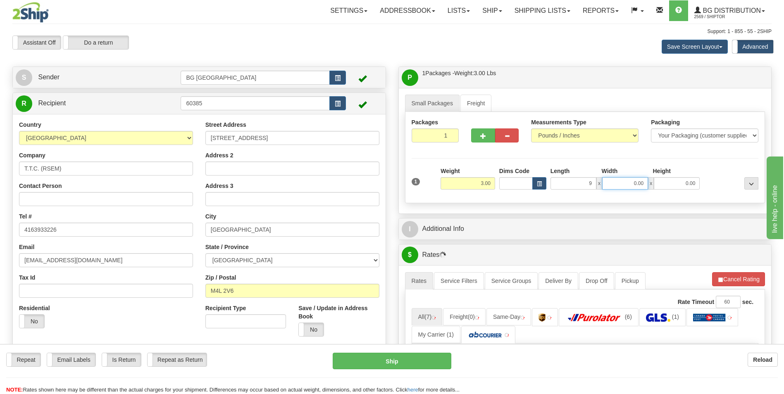
type input "9.00"
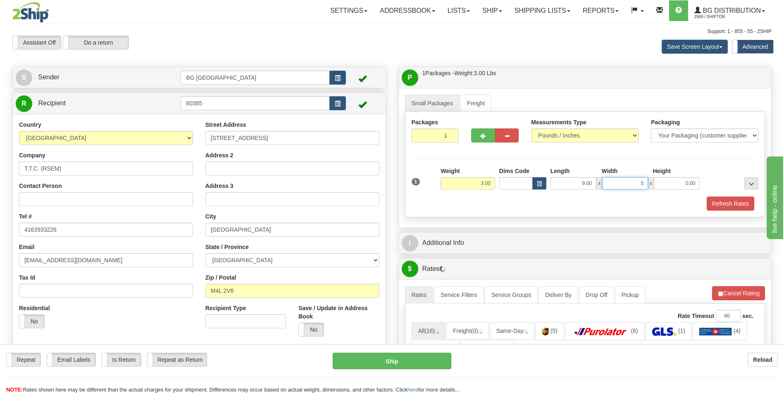
type input "5.00"
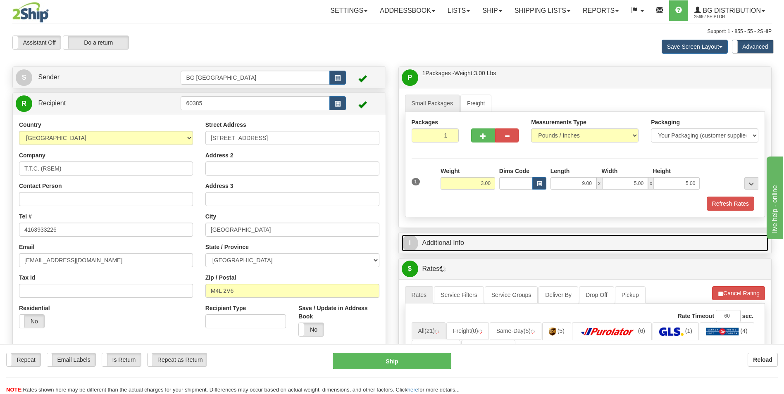
click at [453, 248] on link "I Additional Info" at bounding box center [585, 243] width 367 height 17
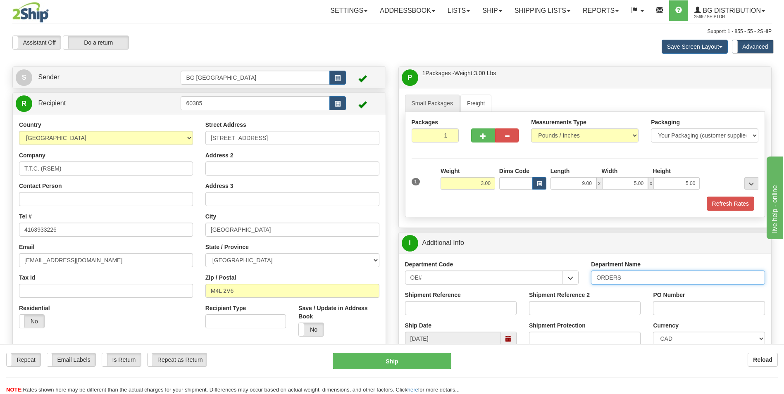
click at [630, 275] on input "ORDERS" at bounding box center [678, 278] width 174 height 14
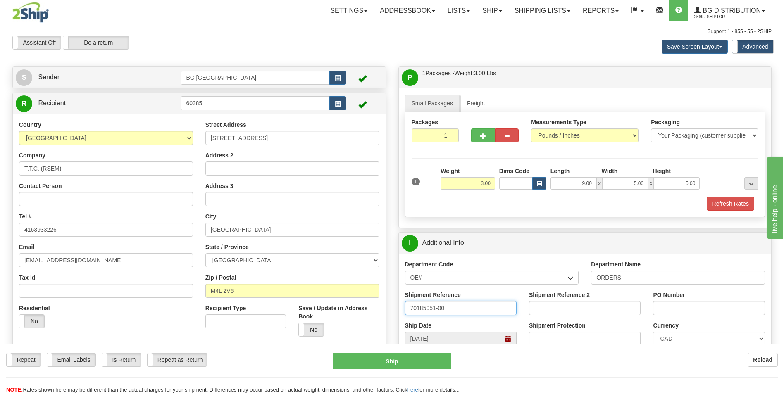
type input "70185051-00"
click at [668, 306] on input "PO Number" at bounding box center [709, 308] width 112 height 14
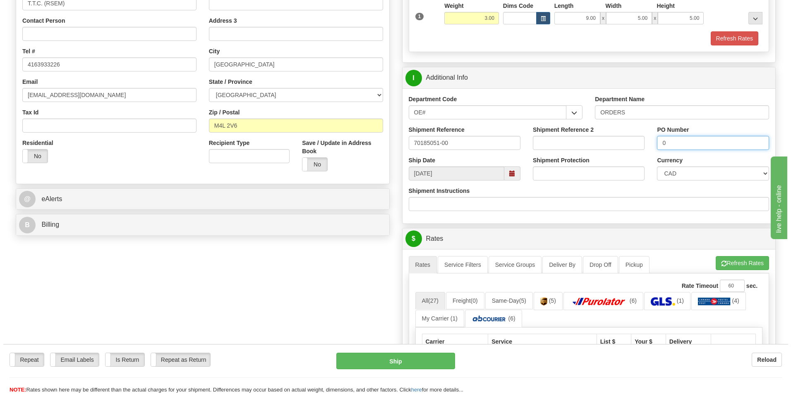
scroll to position [289, 0]
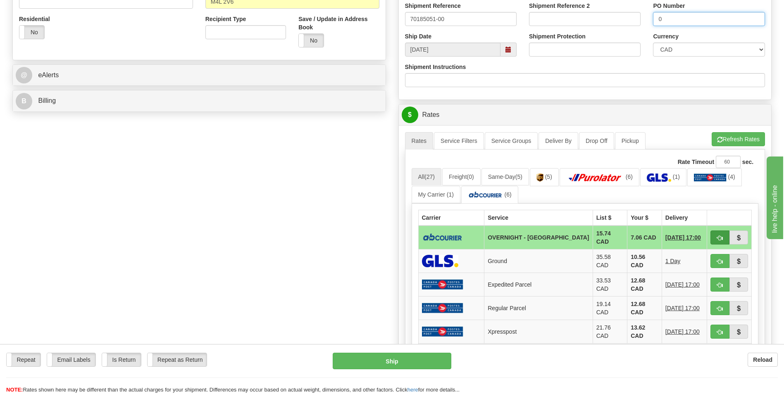
type input "0"
click at [712, 236] on button "button" at bounding box center [720, 238] width 19 height 14
type input "4"
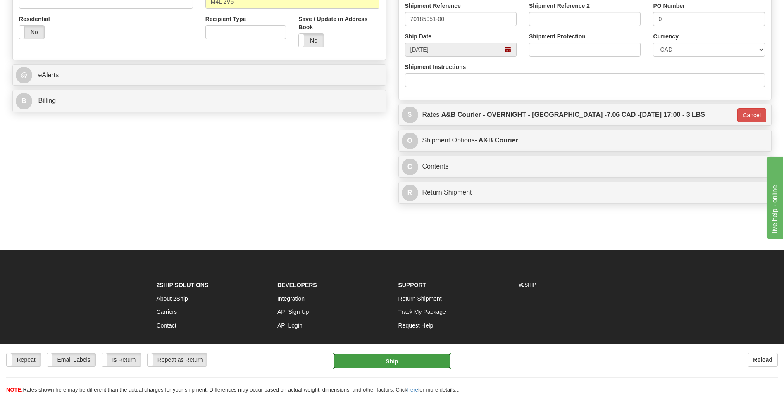
click at [375, 363] on button "Ship" at bounding box center [392, 361] width 118 height 17
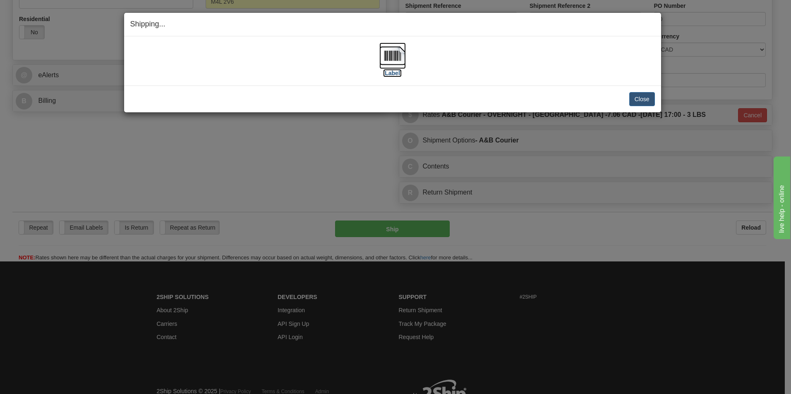
click at [393, 50] on img at bounding box center [392, 56] width 26 height 26
click at [645, 99] on button "Close" at bounding box center [642, 99] width 26 height 14
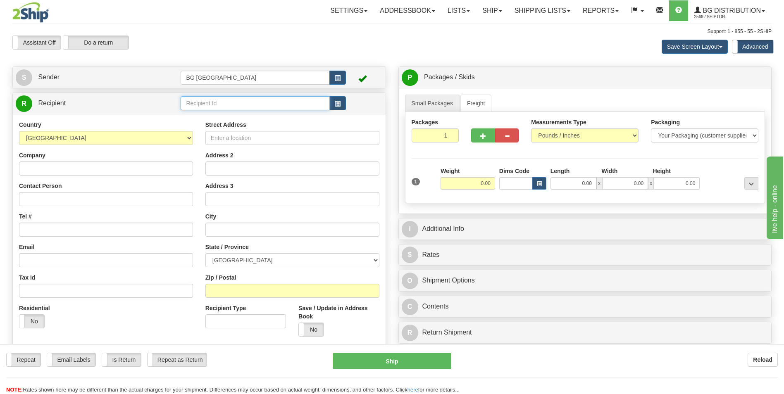
click at [216, 100] on input "text" at bounding box center [255, 103] width 149 height 14
click at [199, 116] on div "60027" at bounding box center [254, 116] width 140 height 8
type input "60027"
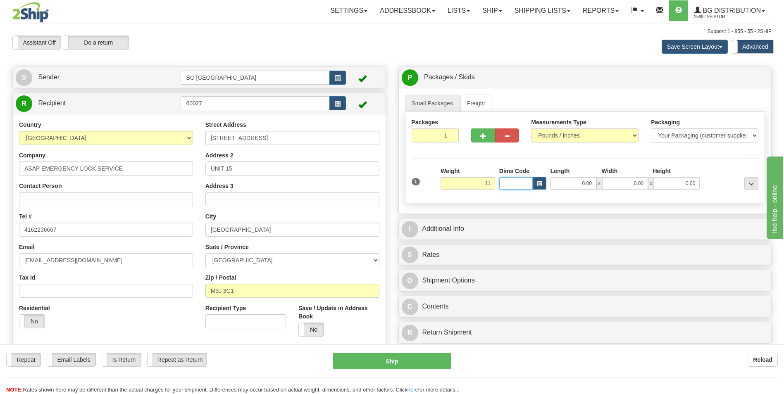
type input "11.00"
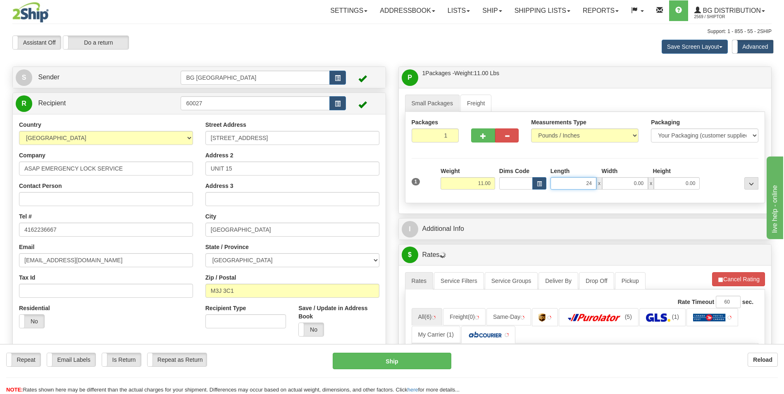
type input "24.00"
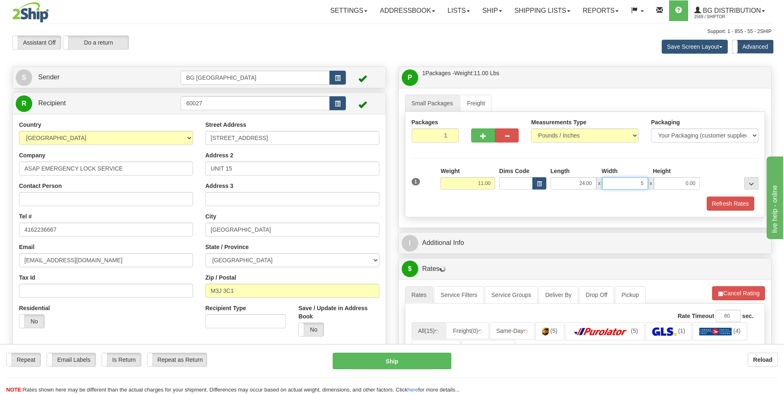
type input "5.00"
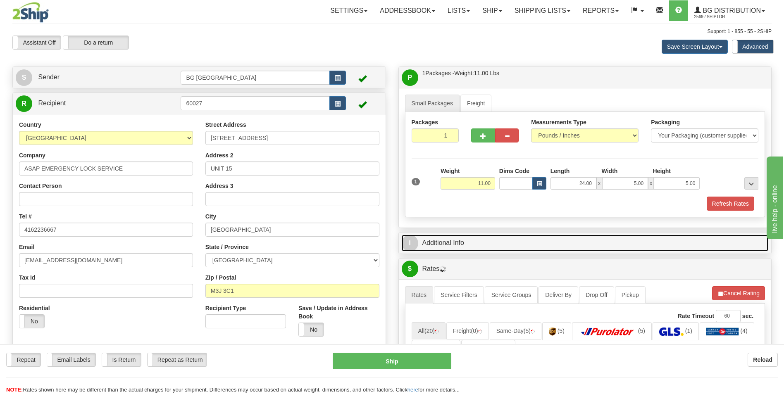
click at [456, 242] on link "I Additional Info" at bounding box center [585, 243] width 367 height 17
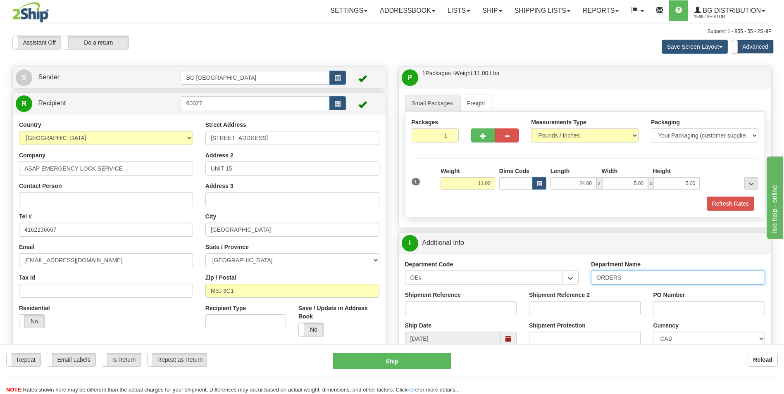
click at [643, 275] on input "ORDERS" at bounding box center [678, 278] width 174 height 14
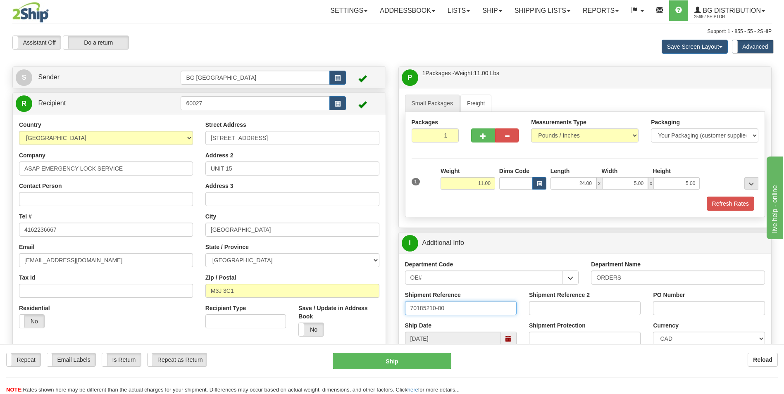
type input "70185210-00"
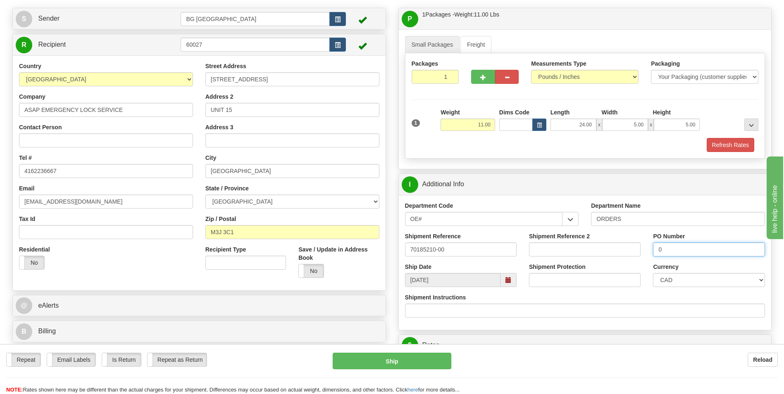
scroll to position [165, 0]
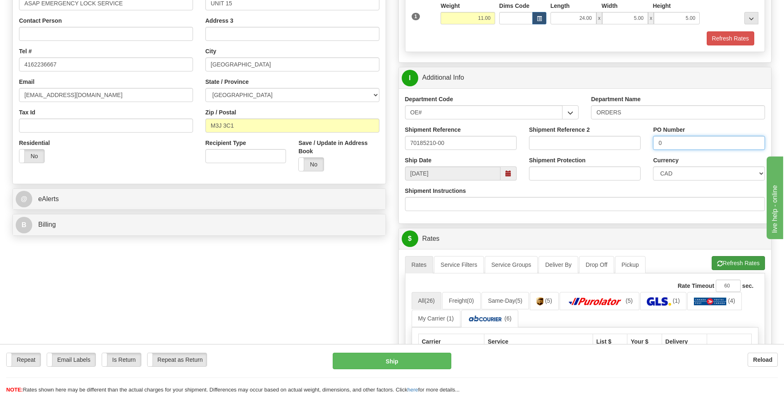
type input "0"
click at [725, 268] on button "Refresh Rates" at bounding box center [738, 263] width 53 height 14
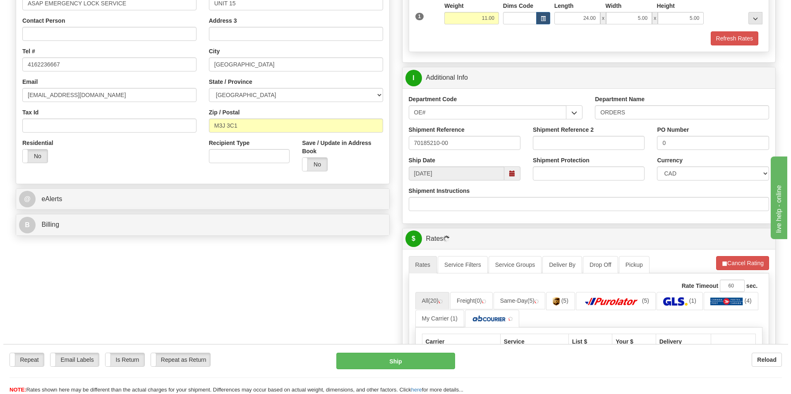
scroll to position [289, 0]
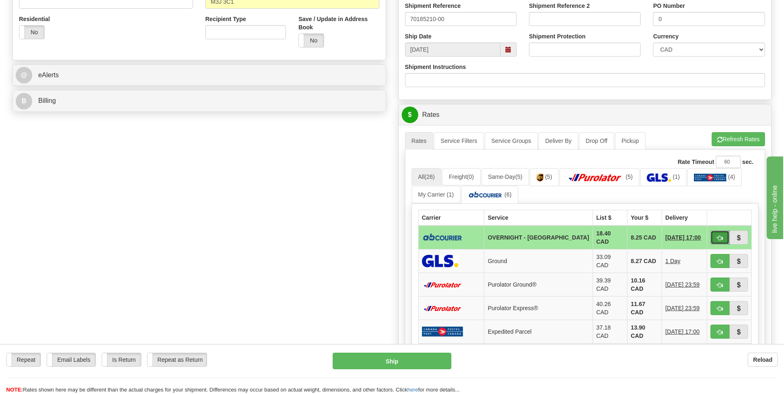
click at [721, 232] on button "button" at bounding box center [720, 238] width 19 height 14
type input "4"
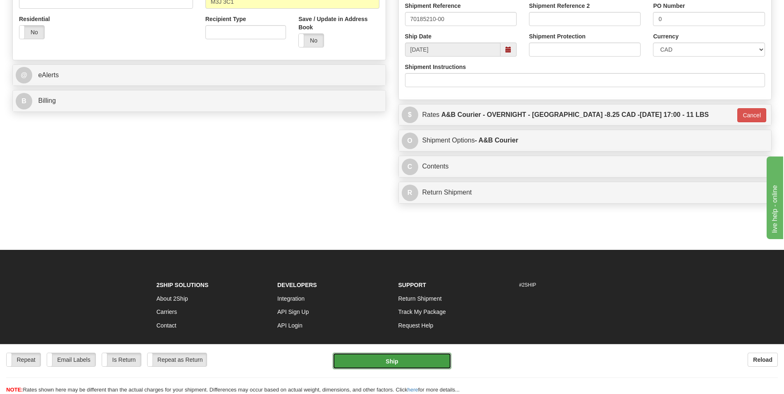
click at [394, 369] on button "Ship" at bounding box center [392, 361] width 118 height 17
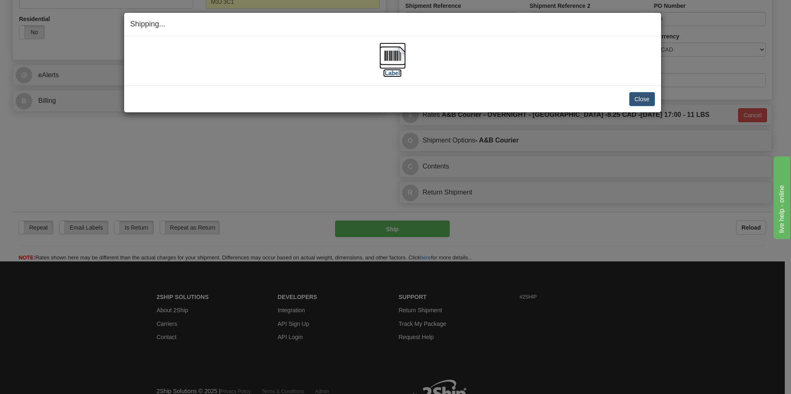
click at [397, 47] on img at bounding box center [392, 56] width 26 height 26
click at [642, 96] on button "Close" at bounding box center [642, 99] width 26 height 14
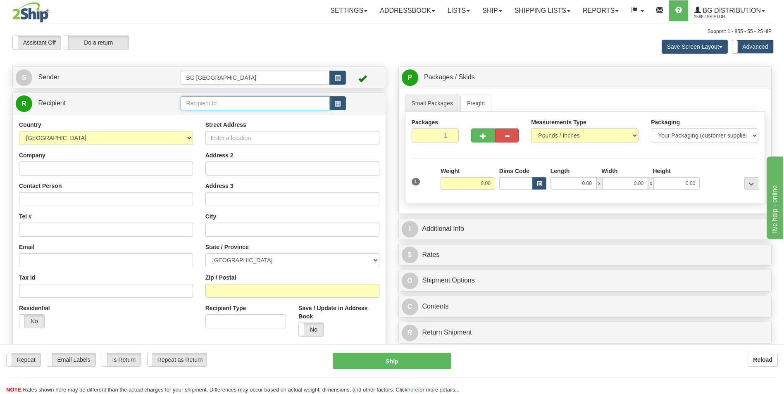
click at [225, 106] on input "text" at bounding box center [255, 103] width 149 height 14
click at [217, 114] on div "60209" at bounding box center [253, 116] width 141 height 9
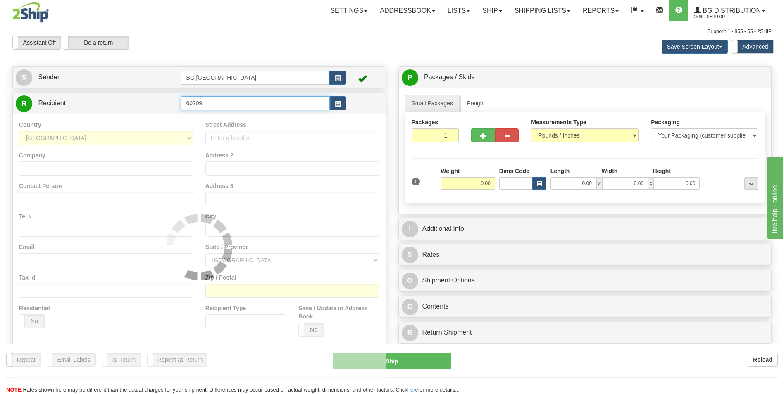
type input "60209"
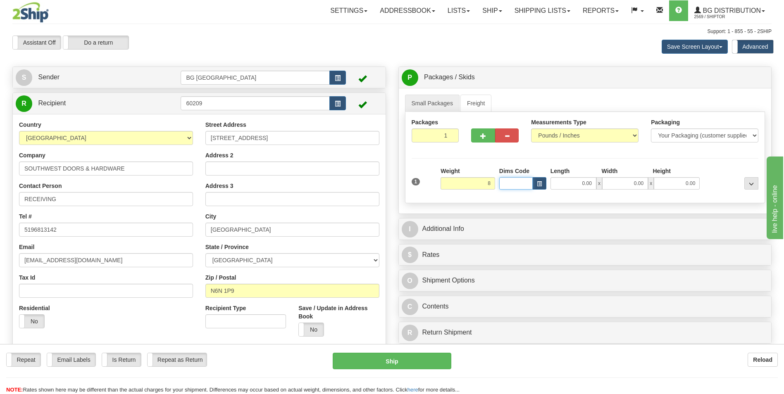
type input "8.00"
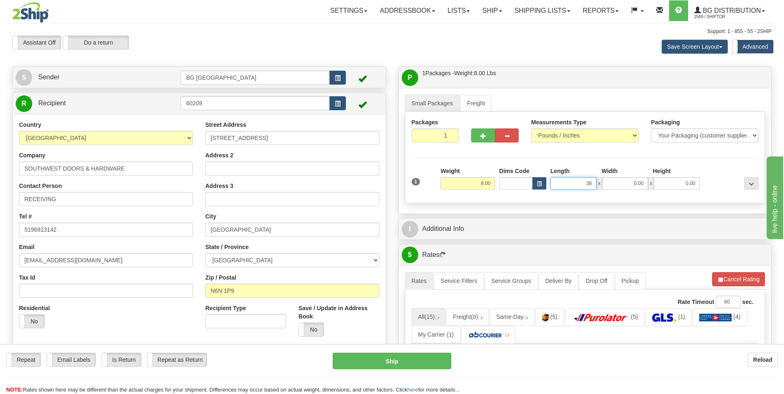
type input "38.00"
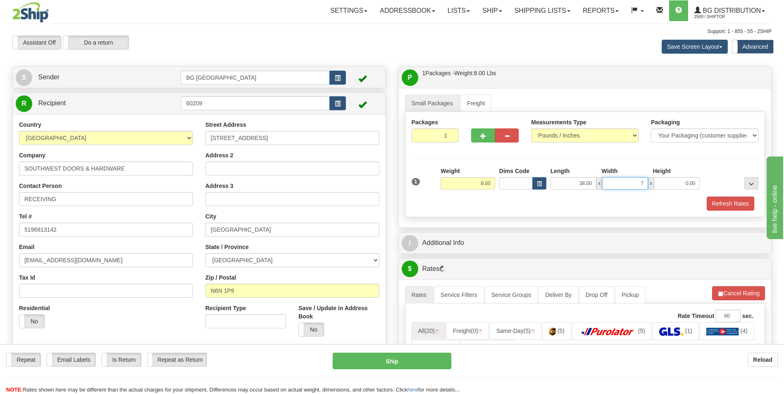
type input "7.00"
type input "4.00"
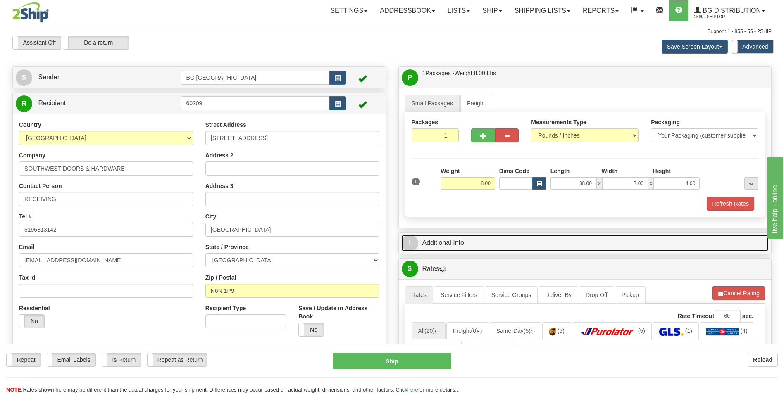
click at [459, 238] on link "I Additional Info" at bounding box center [585, 243] width 367 height 17
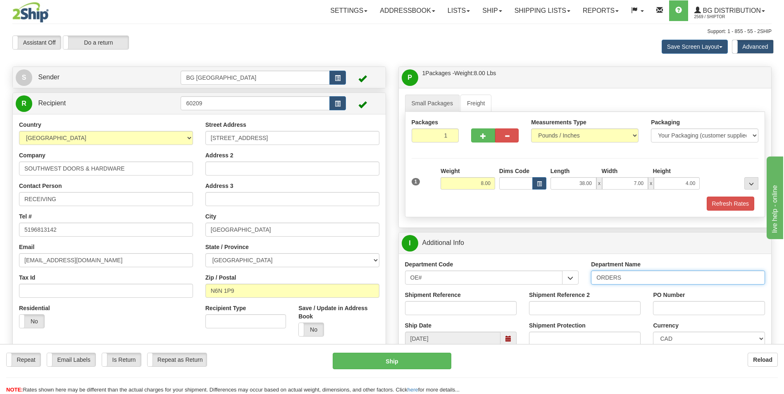
click at [643, 280] on input "ORDERS" at bounding box center [678, 278] width 174 height 14
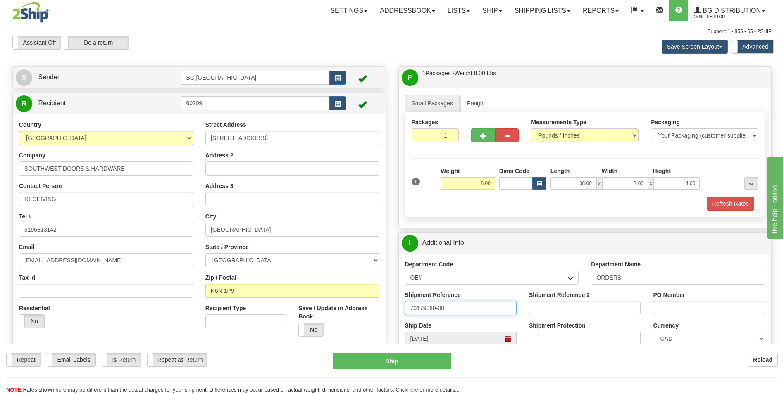
type input "70179080-00"
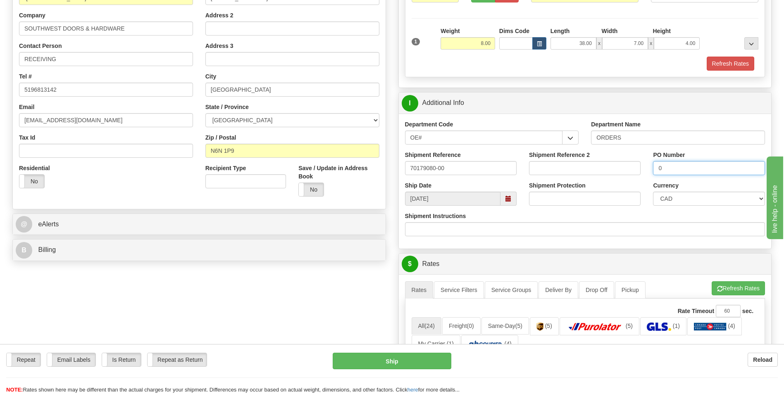
scroll to position [165, 0]
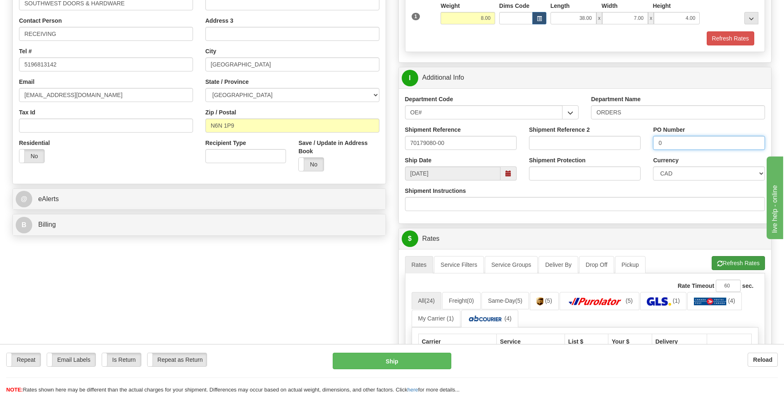
type input "0"
click at [719, 264] on span "button" at bounding box center [720, 263] width 6 height 5
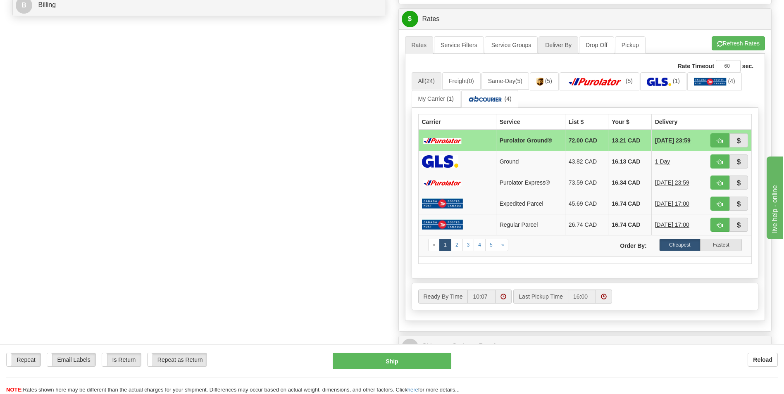
scroll to position [413, 0]
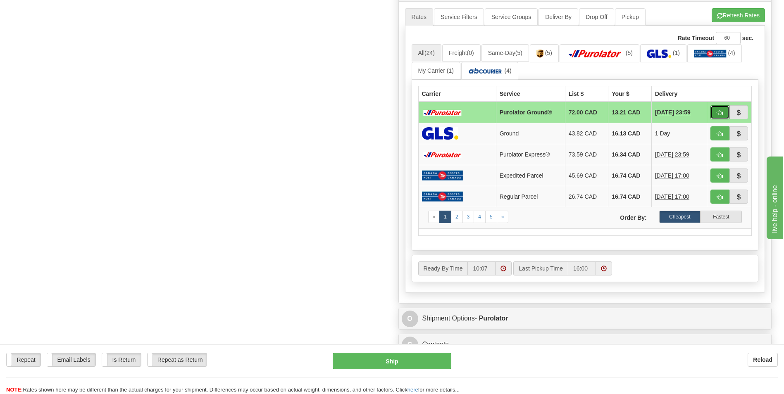
click at [718, 112] on span "button" at bounding box center [720, 112] width 6 height 5
type input "260"
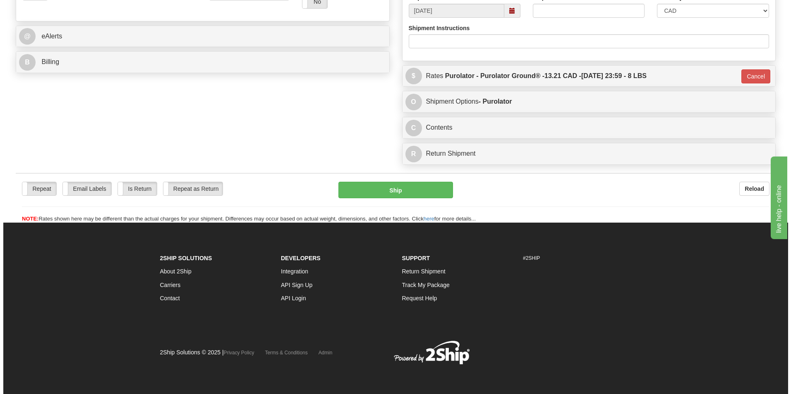
scroll to position [328, 0]
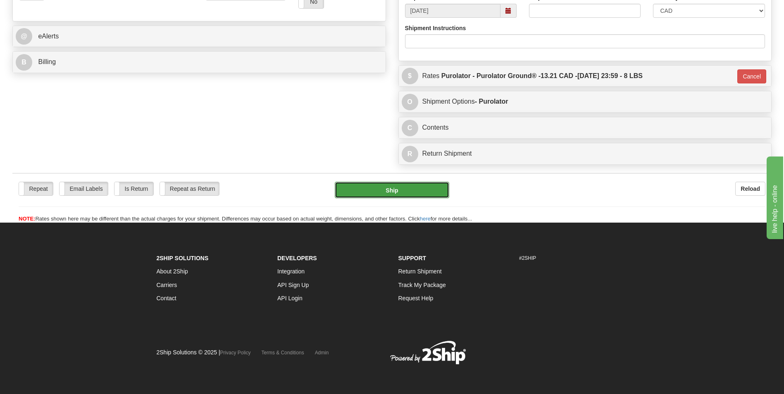
click at [408, 189] on button "Ship" at bounding box center [392, 190] width 114 height 17
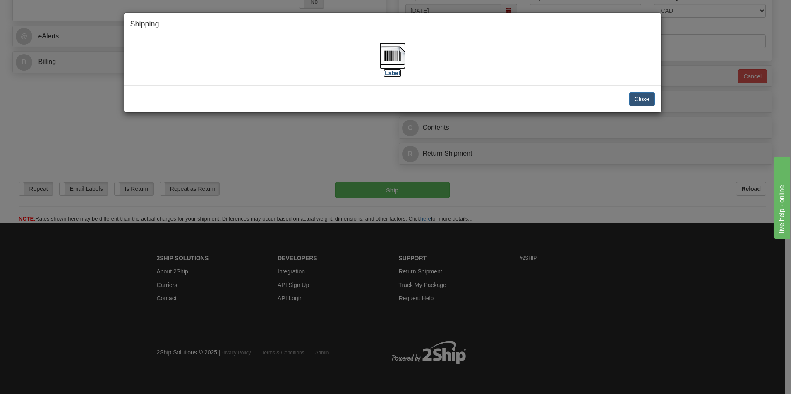
click at [384, 50] on img at bounding box center [392, 56] width 26 height 26
click at [634, 92] on button "Close" at bounding box center [642, 99] width 26 height 14
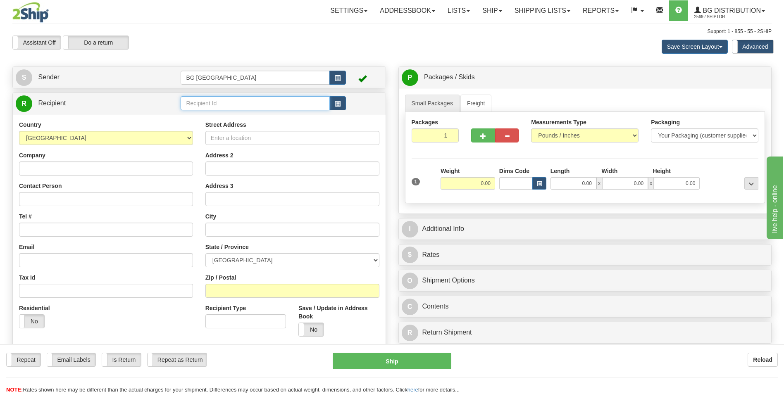
click at [212, 101] on input "text" at bounding box center [255, 103] width 149 height 14
click at [204, 112] on div "60095" at bounding box center [253, 116] width 141 height 9
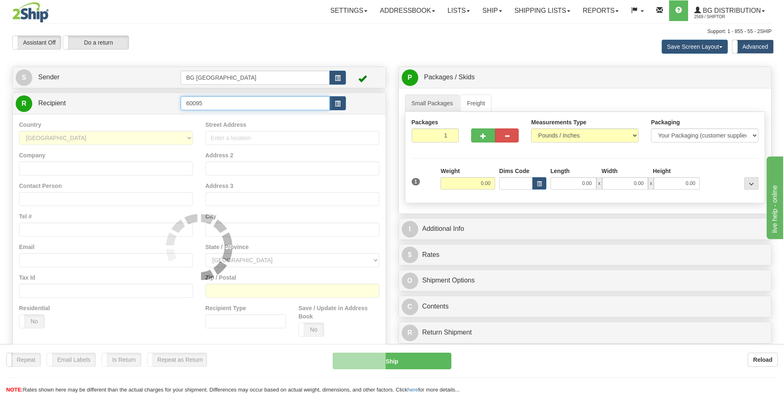
type input "60095"
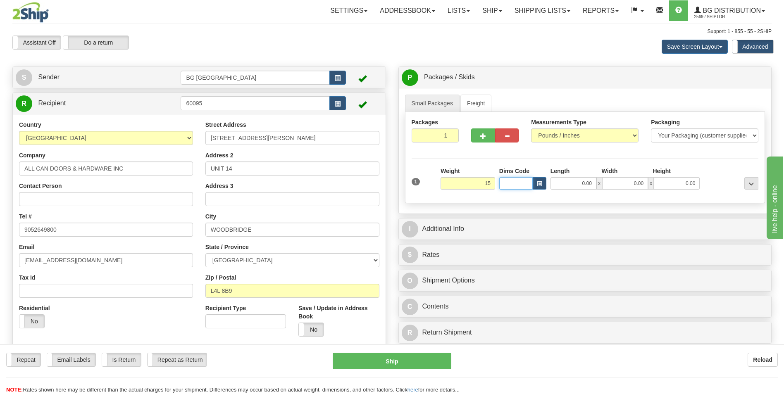
type input "15.00"
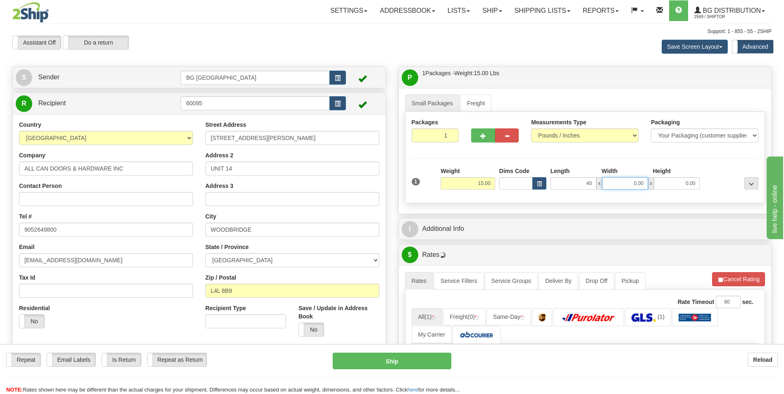
type input "40.00"
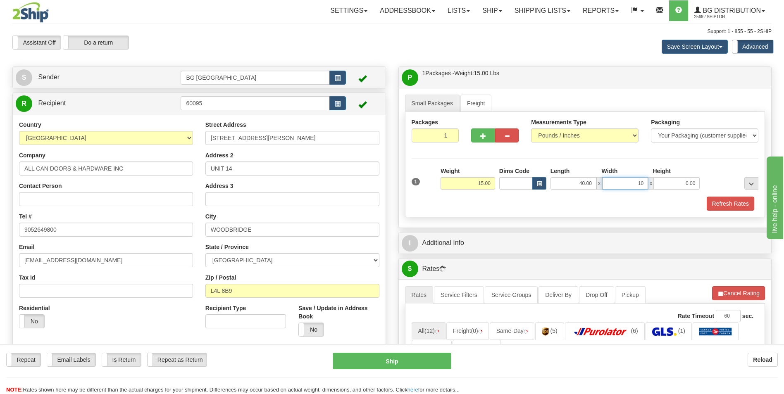
type input "10.00"
type input "5.00"
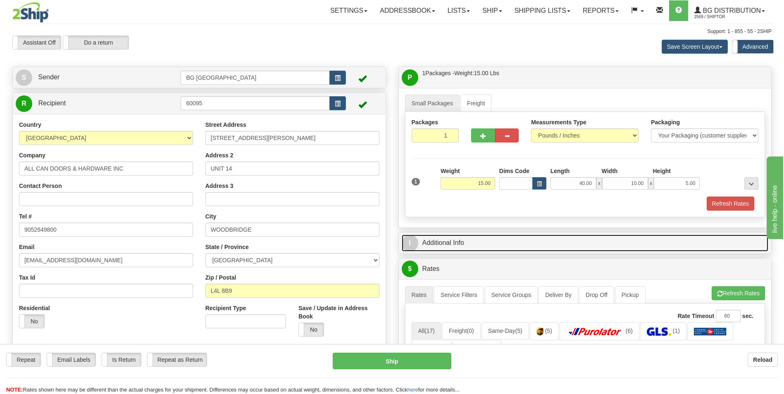
click at [468, 247] on link "I Additional Info" at bounding box center [585, 243] width 367 height 17
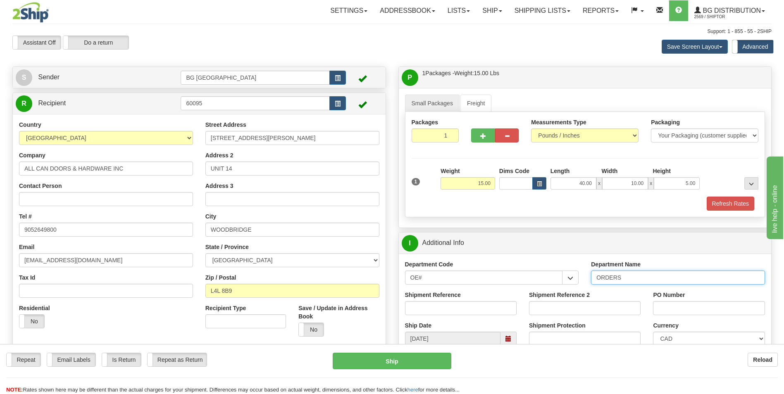
click at [632, 279] on input "ORDERS" at bounding box center [678, 278] width 174 height 14
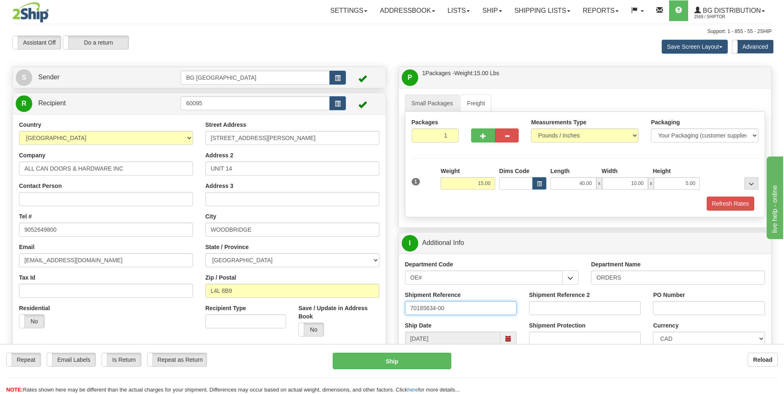
type input "70185634-00"
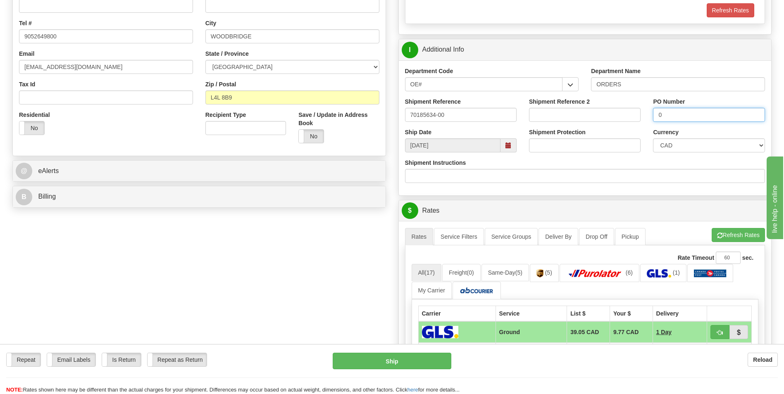
scroll to position [207, 0]
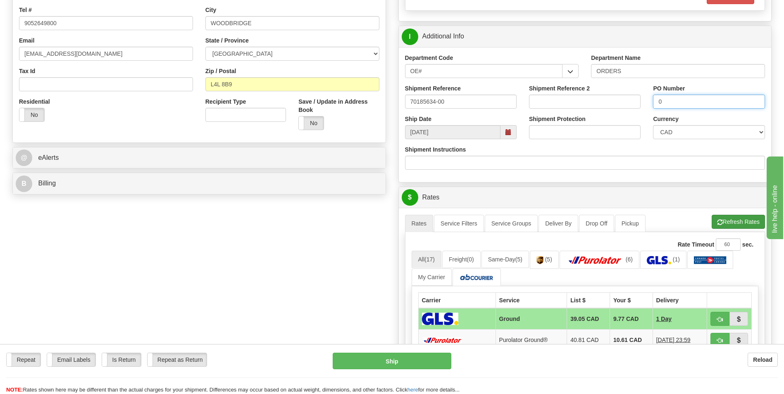
type input "0"
click at [723, 227] on button "Refresh Rates" at bounding box center [738, 222] width 53 height 14
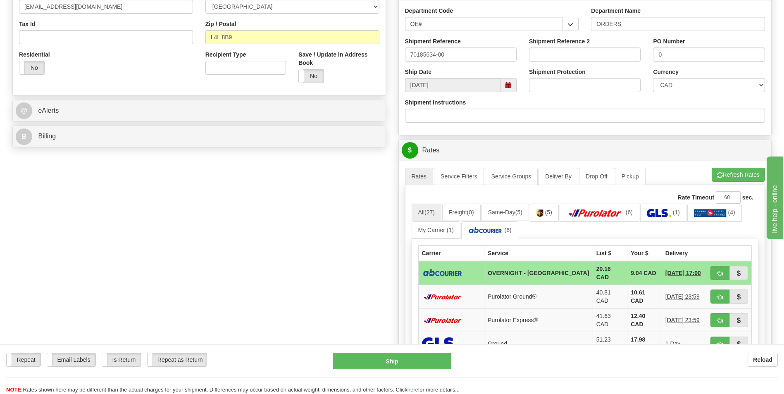
scroll to position [372, 0]
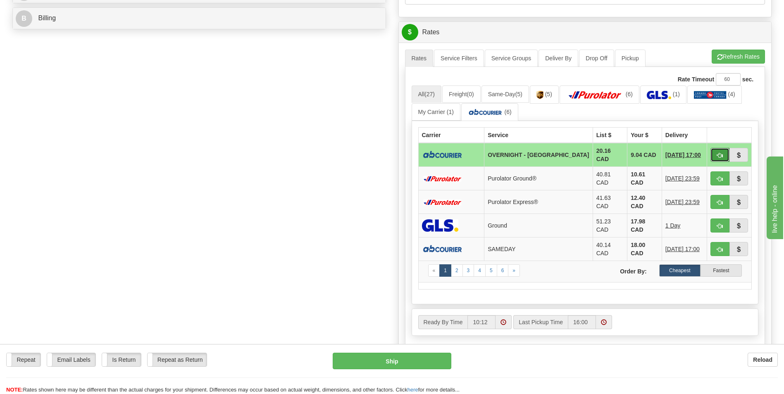
click at [724, 153] on button "button" at bounding box center [720, 155] width 19 height 14
type input "4"
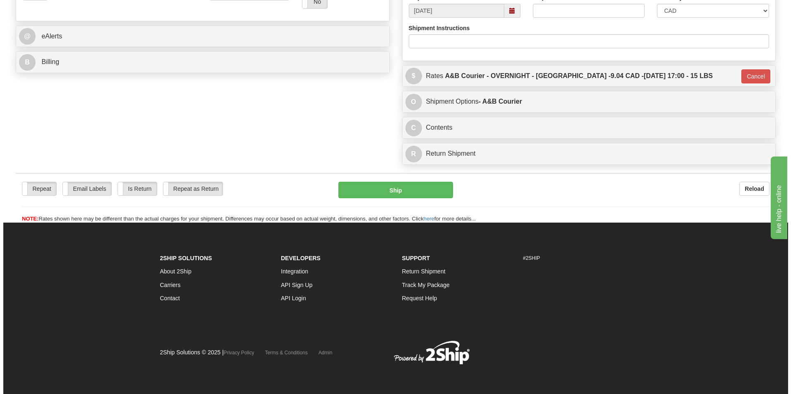
scroll to position [328, 0]
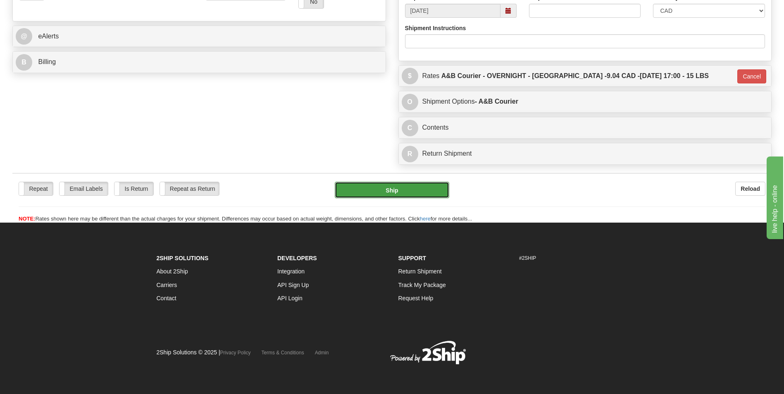
click at [385, 193] on button "Ship" at bounding box center [392, 190] width 114 height 17
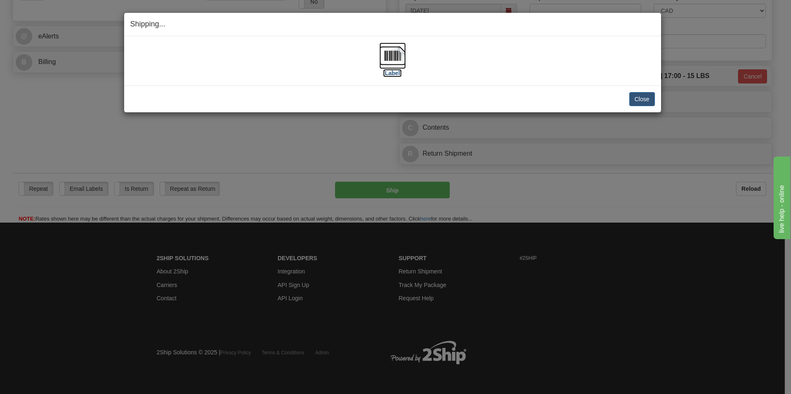
click at [396, 53] on img at bounding box center [392, 56] width 26 height 26
click at [634, 96] on button "Close" at bounding box center [642, 99] width 26 height 14
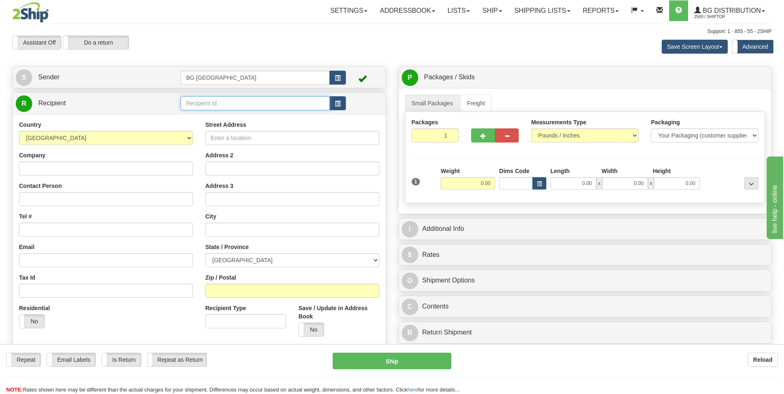
click at [241, 100] on input "text" at bounding box center [255, 103] width 149 height 14
click at [213, 114] on div "60176" at bounding box center [253, 116] width 141 height 9
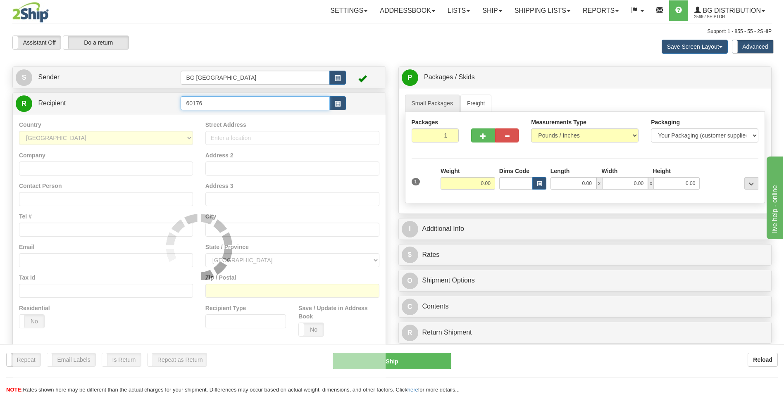
type input "60176"
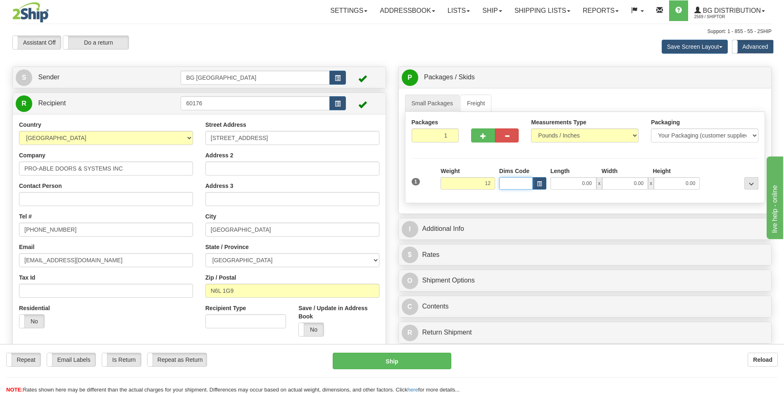
type input "12.00"
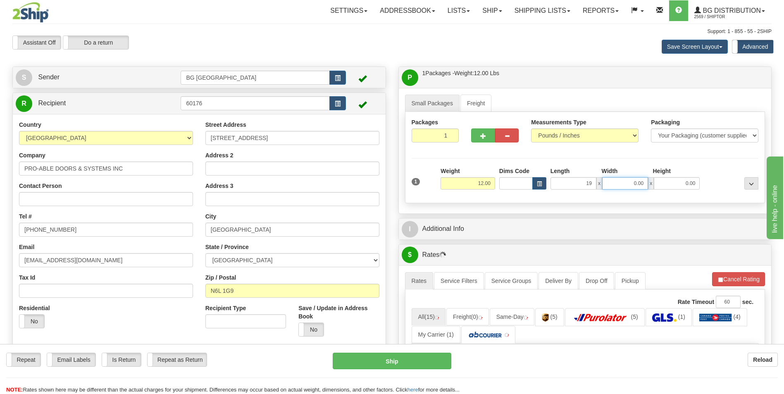
type input "19.00"
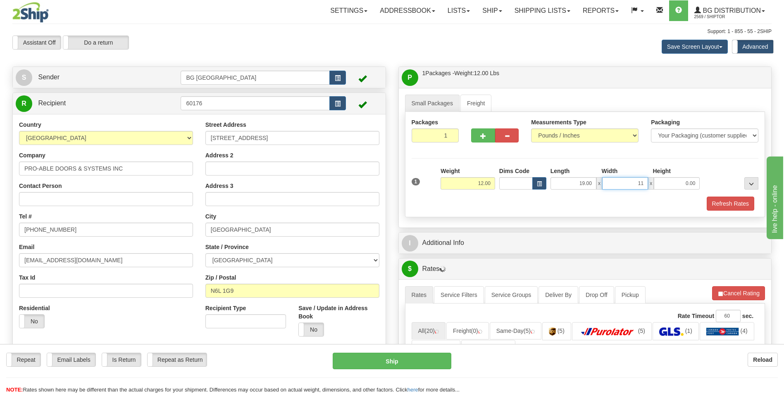
type input "11.00"
type input "9.00"
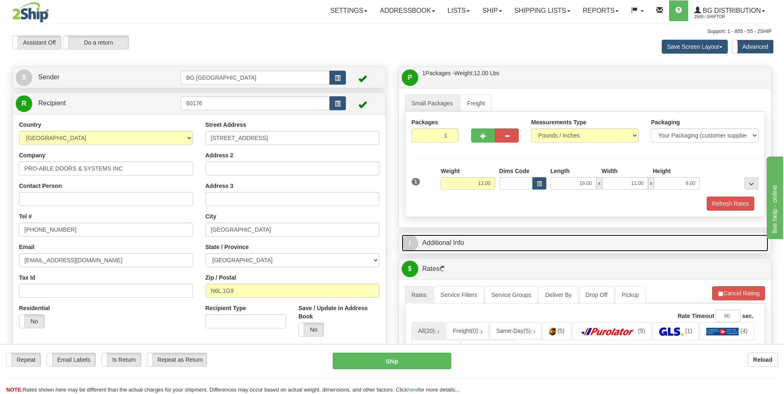
click at [438, 240] on link "I Additional Info" at bounding box center [585, 243] width 367 height 17
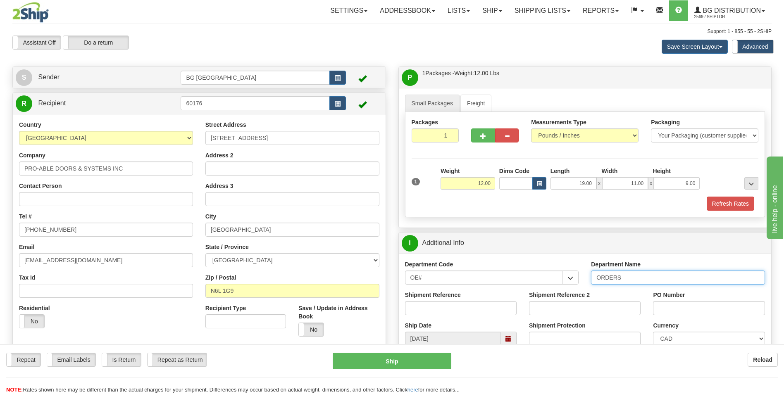
click at [641, 275] on input "ORDERS" at bounding box center [678, 278] width 174 height 14
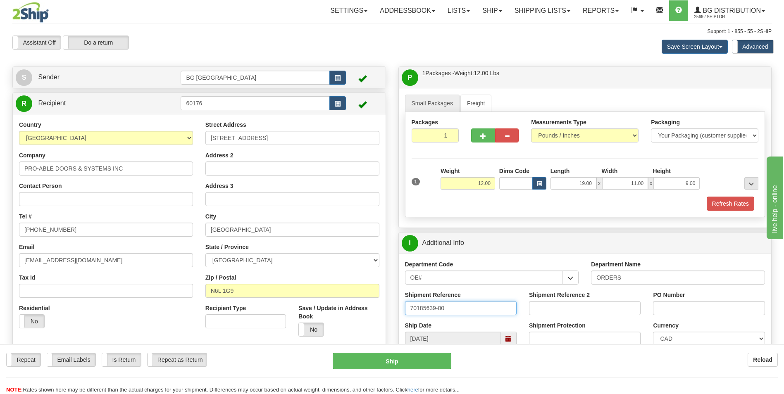
type input "70185639-00"
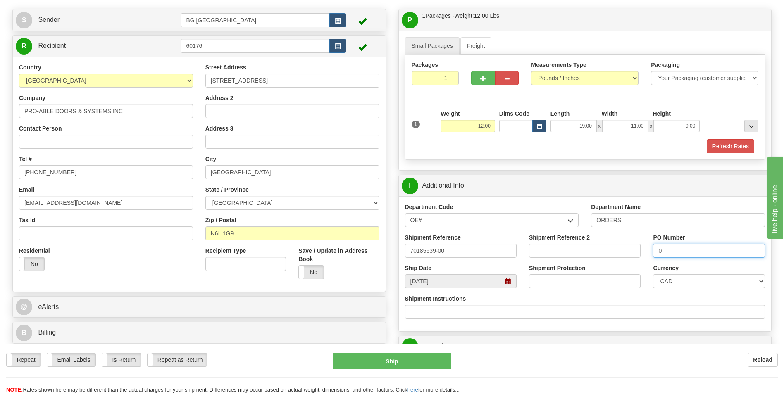
scroll to position [165, 0]
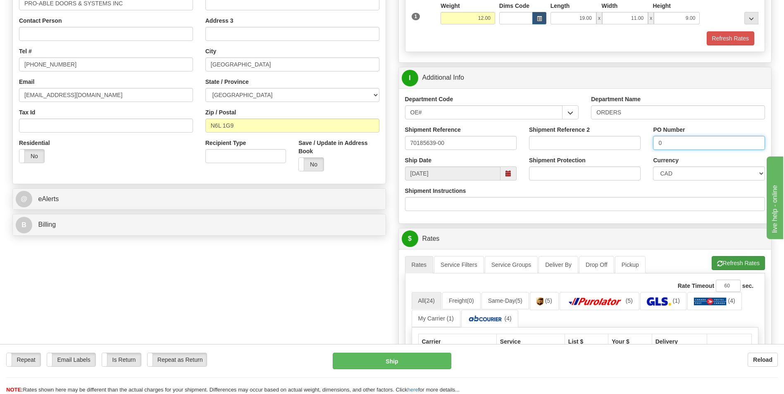
type input "0"
click at [717, 262] on span "button" at bounding box center [720, 263] width 6 height 5
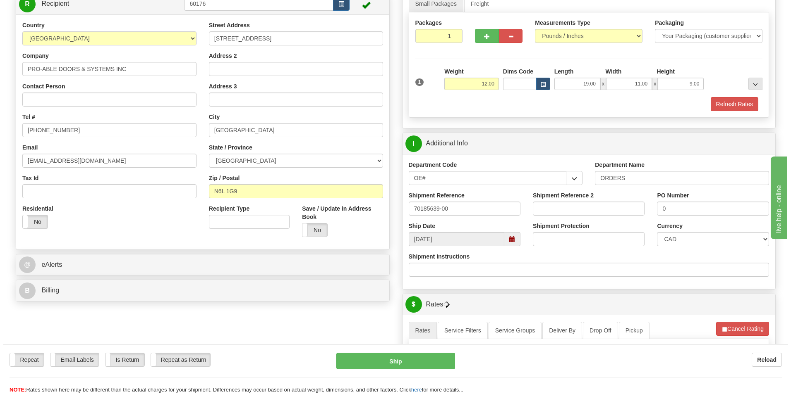
scroll to position [248, 0]
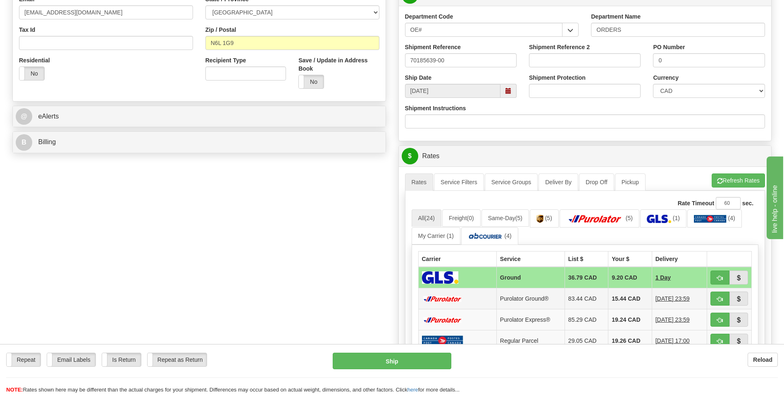
click at [630, 295] on td "15.44 CAD" at bounding box center [630, 299] width 43 height 21
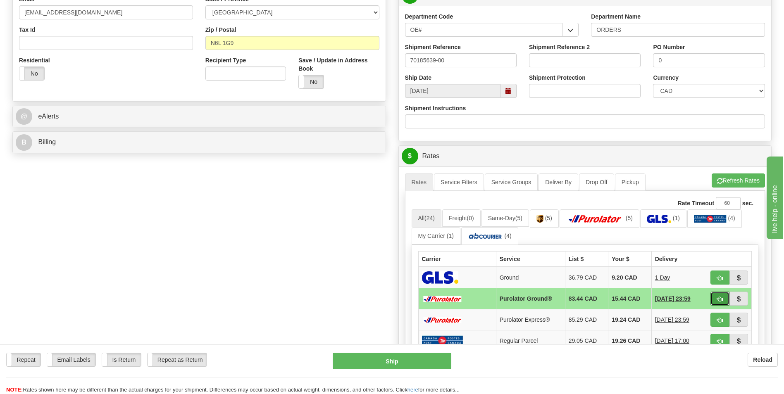
click at [717, 296] on button "button" at bounding box center [720, 299] width 19 height 14
type input "260"
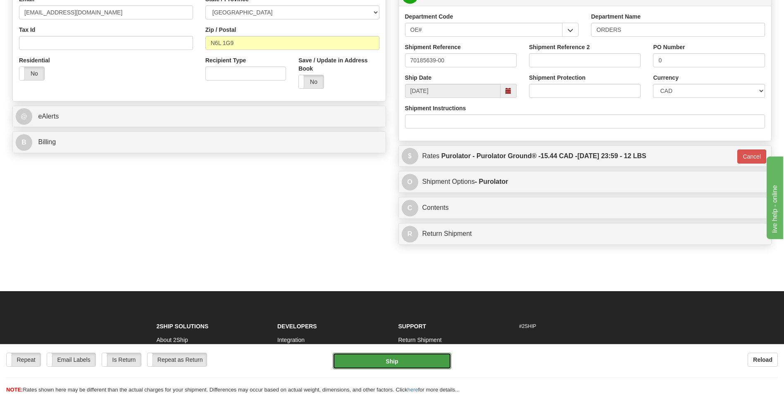
click at [430, 356] on button "Ship" at bounding box center [392, 361] width 118 height 17
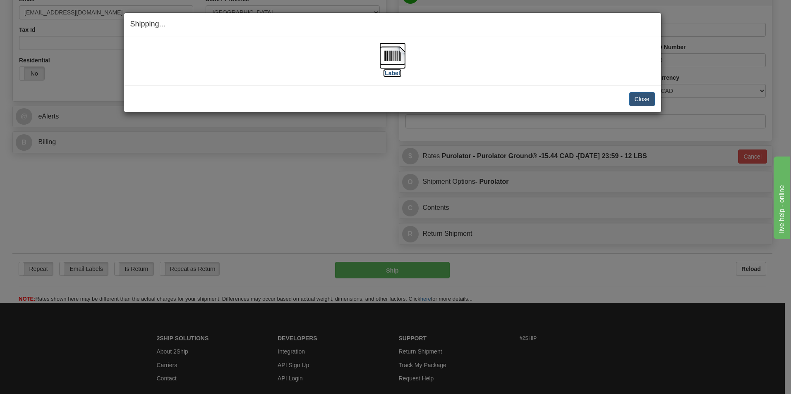
click at [389, 45] on img at bounding box center [392, 56] width 26 height 26
click at [635, 98] on button "Close" at bounding box center [642, 99] width 26 height 14
